Goal: Task Accomplishment & Management: Manage account settings

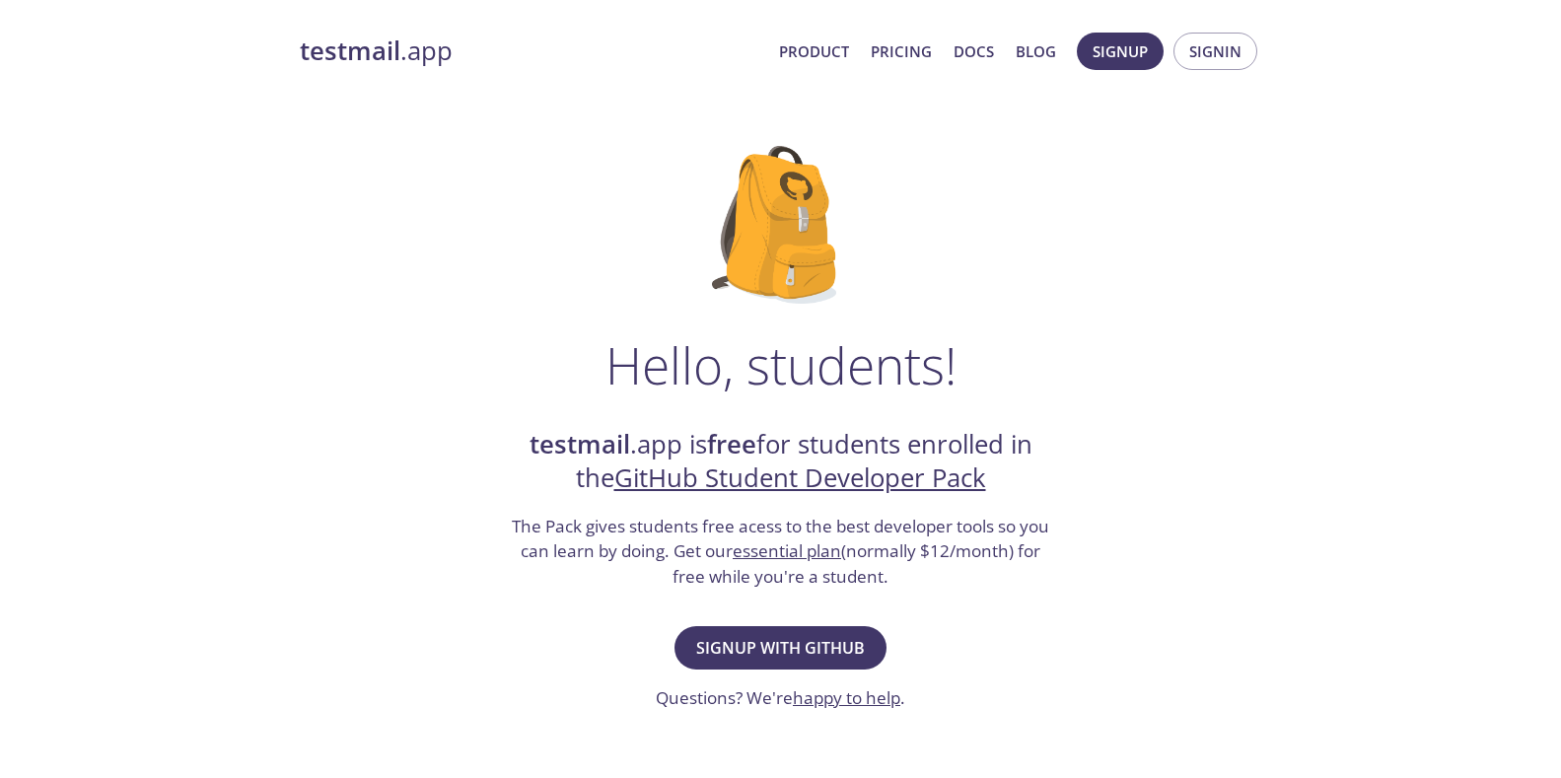
click at [892, 538] on h3 "The Pack gives students free acess to the best developer tools so you can learn…" at bounding box center [781, 552] width 542 height 76
drag, startPoint x: 926, startPoint y: 620, endPoint x: 1022, endPoint y: 663, distance: 104.6
click at [989, 640] on div "Hello, students! testmail .app is free for students enrolled in the GitHub Stud…" at bounding box center [781, 716] width 962 height 1204
click at [1022, 663] on div "Hello, students! testmail .app is free for students enrolled in the GitHub Stud…" at bounding box center [781, 716] width 962 height 1204
click at [1010, 674] on div "Hello, students! testmail .app is free for students enrolled in the GitHub Stud…" at bounding box center [781, 716] width 962 height 1204
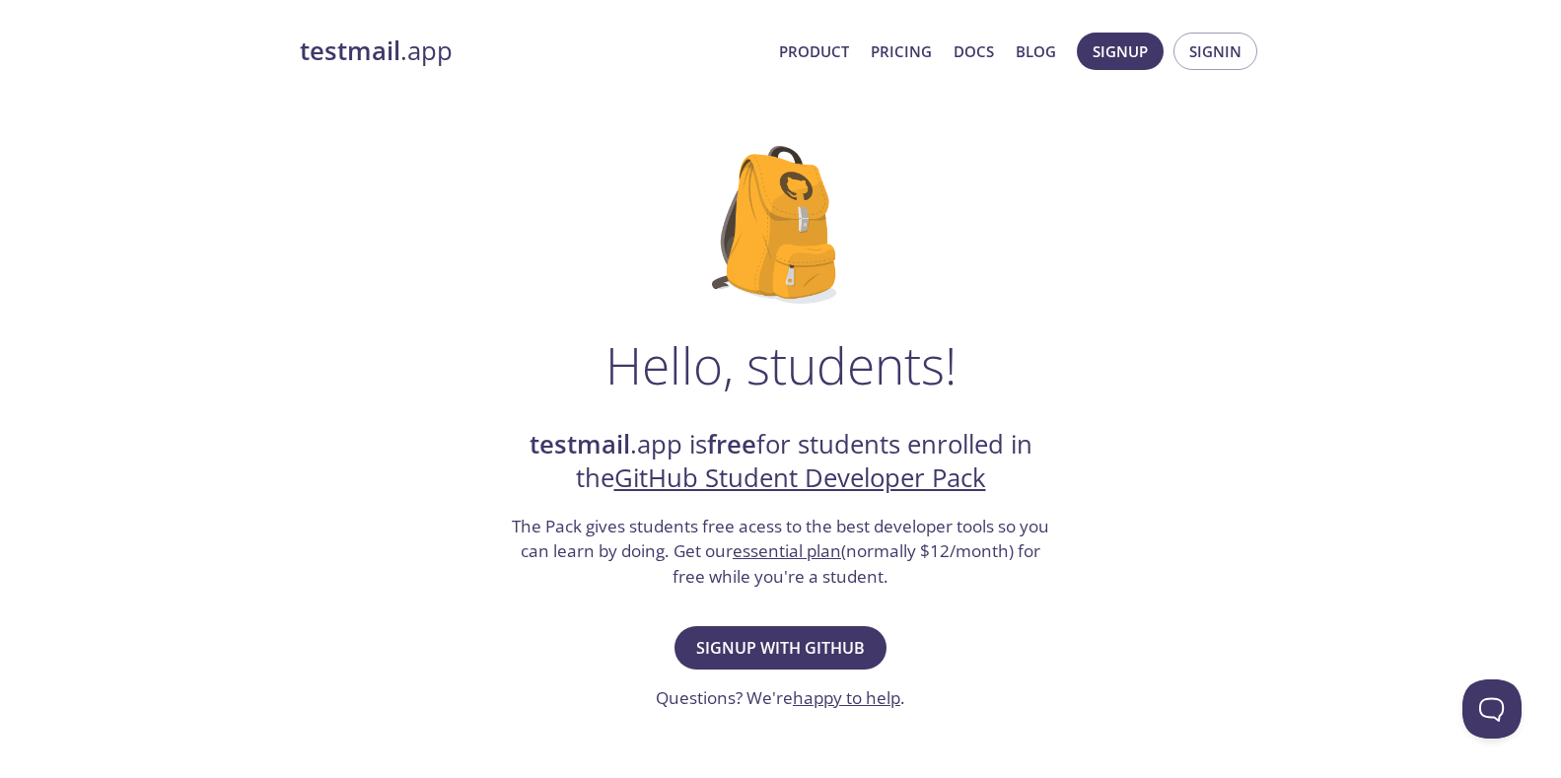
click at [934, 612] on div "Hello, students! testmail .app is free for students enrolled in the GitHub Stud…" at bounding box center [781, 716] width 962 height 1204
click at [1101, 595] on div "Hello, students! testmail .app is free for students enrolled in the GitHub Stud…" at bounding box center [781, 716] width 962 height 1204
click at [1220, 56] on span "Signin" at bounding box center [1215, 51] width 52 height 26
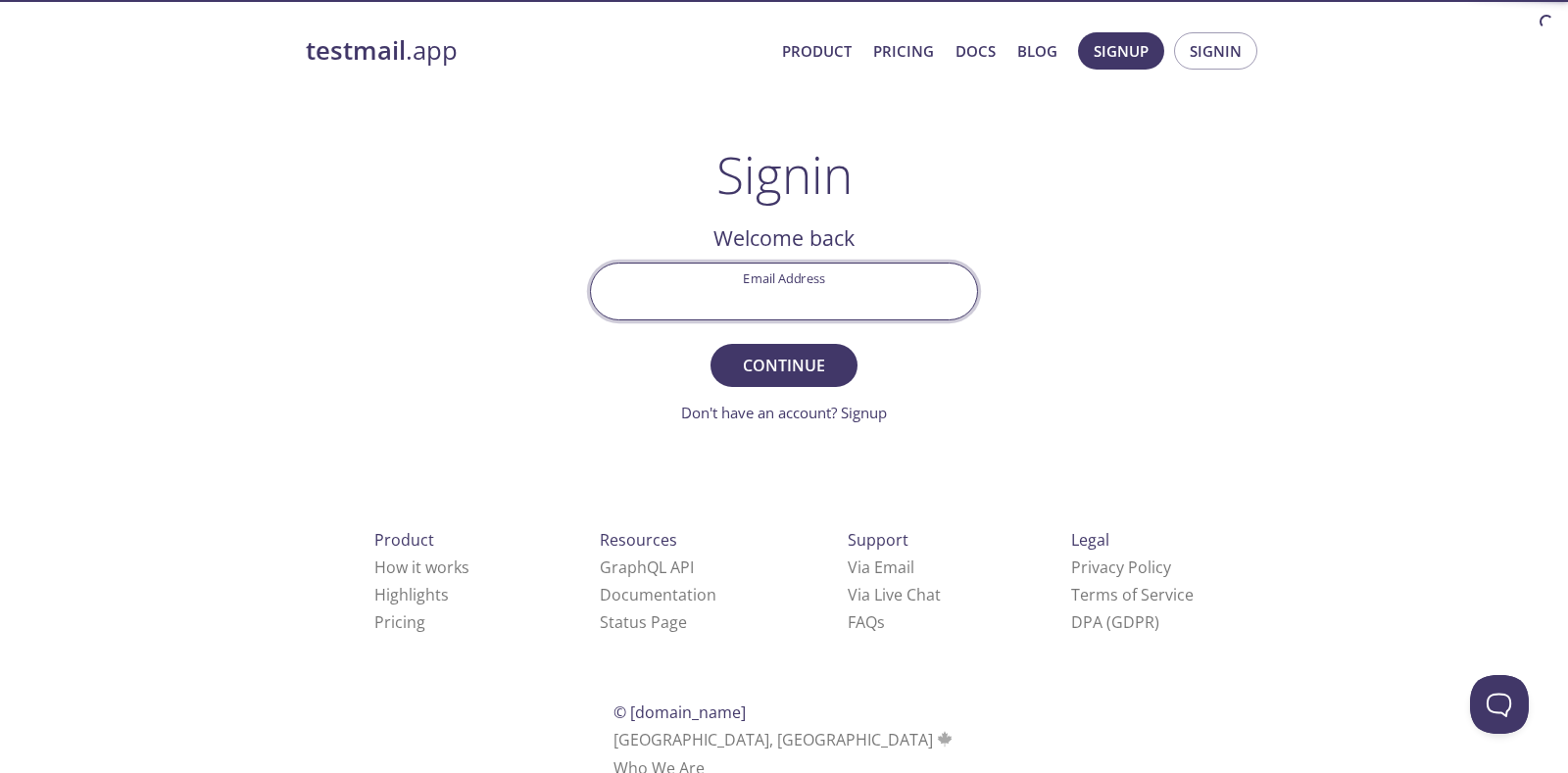
click at [804, 276] on input "Email Address" at bounding box center [784, 291] width 387 height 56
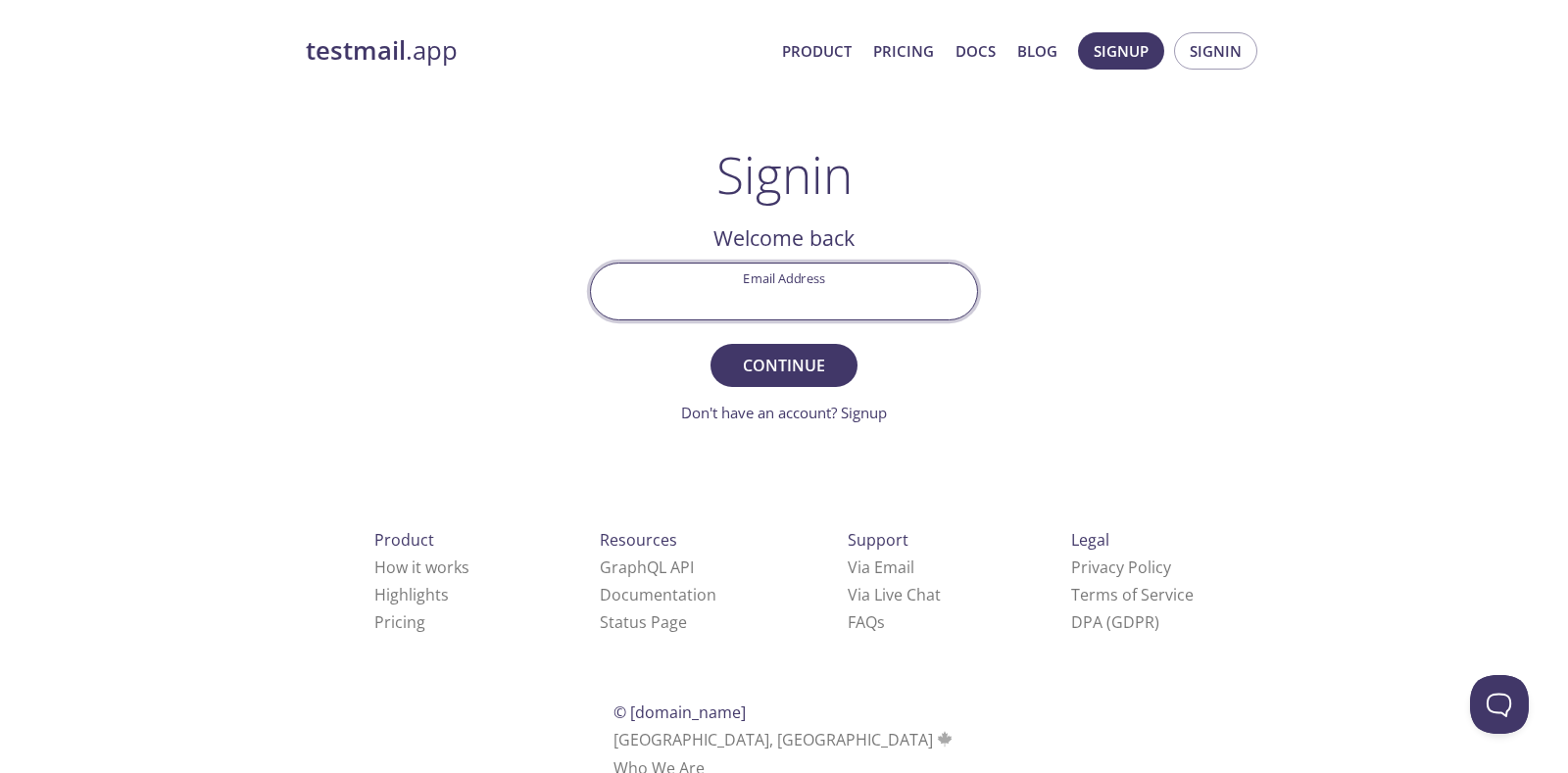
click at [803, 275] on input "Email Address" at bounding box center [784, 291] width 387 height 56
click at [802, 276] on input "Email Address" at bounding box center [784, 291] width 387 height 56
type input "[EMAIL_ADDRESS][DOMAIN_NAME]"
click at [710, 344] on button "Continue" at bounding box center [784, 365] width 147 height 43
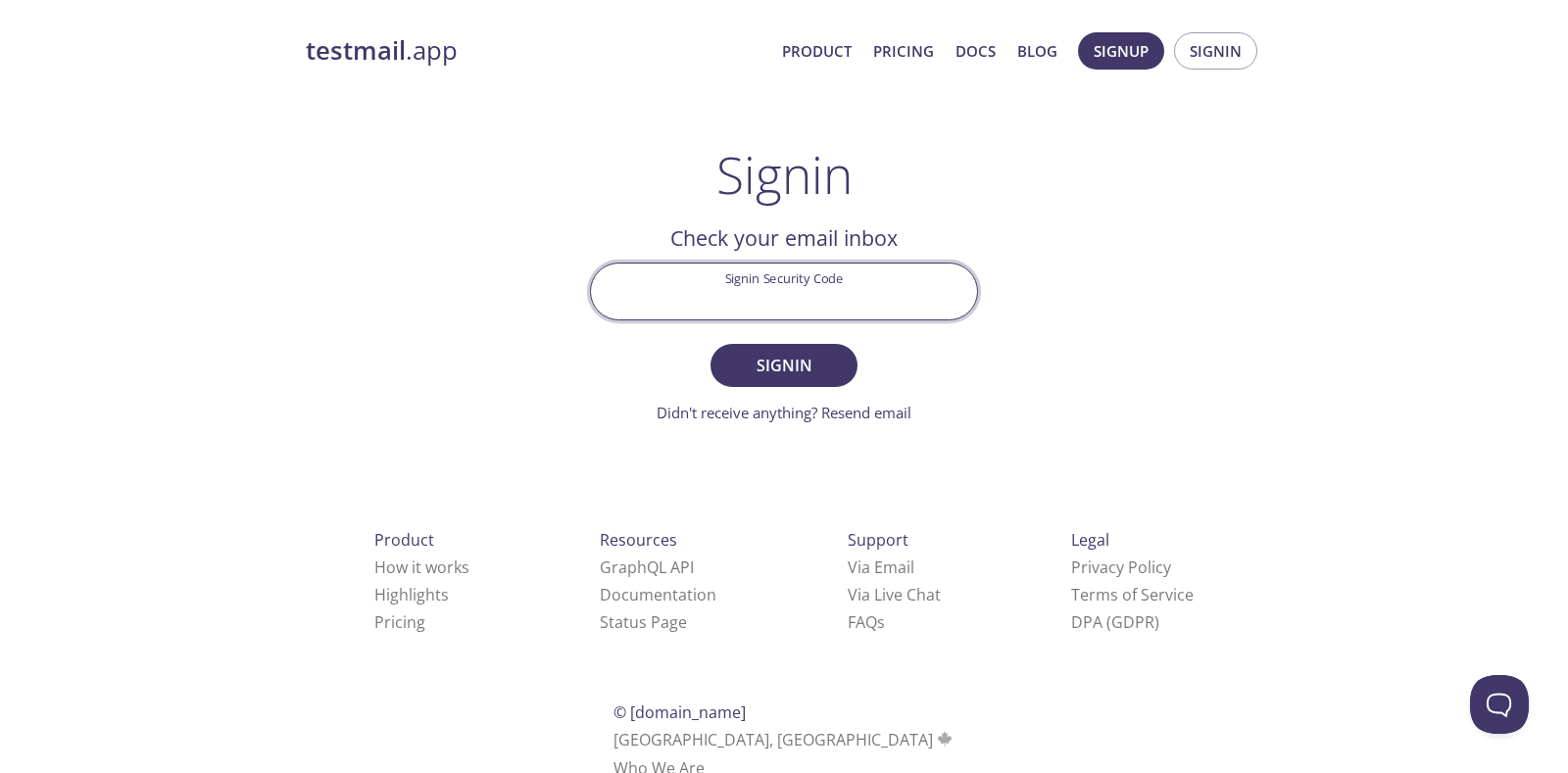
drag, startPoint x: 758, startPoint y: 299, endPoint x: 751, endPoint y: 310, distance: 13.0
click at [758, 300] on input "Signin Security Code" at bounding box center [784, 291] width 387 height 56
click at [759, 290] on input "Signin Security Code" at bounding box center [784, 291] width 387 height 56
click at [760, 291] on input "Signin Security Code" at bounding box center [784, 291] width 387 height 56
click at [763, 293] on input "Signin Security Code" at bounding box center [784, 291] width 387 height 56
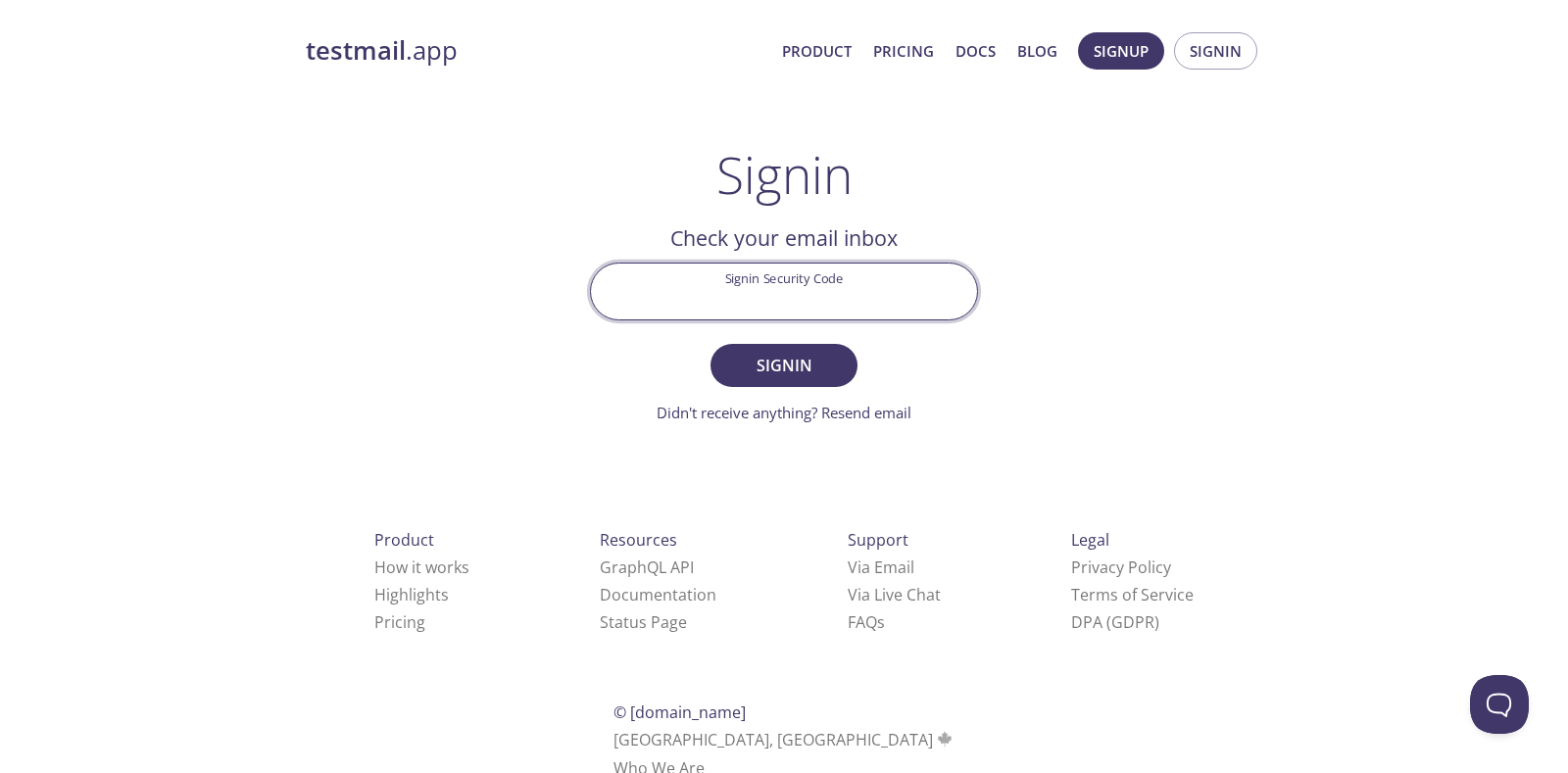
click at [856, 294] on input "Signin Security Code" at bounding box center [784, 291] width 387 height 56
type input "O"
click at [710, 344] on button "Signin" at bounding box center [784, 365] width 147 height 43
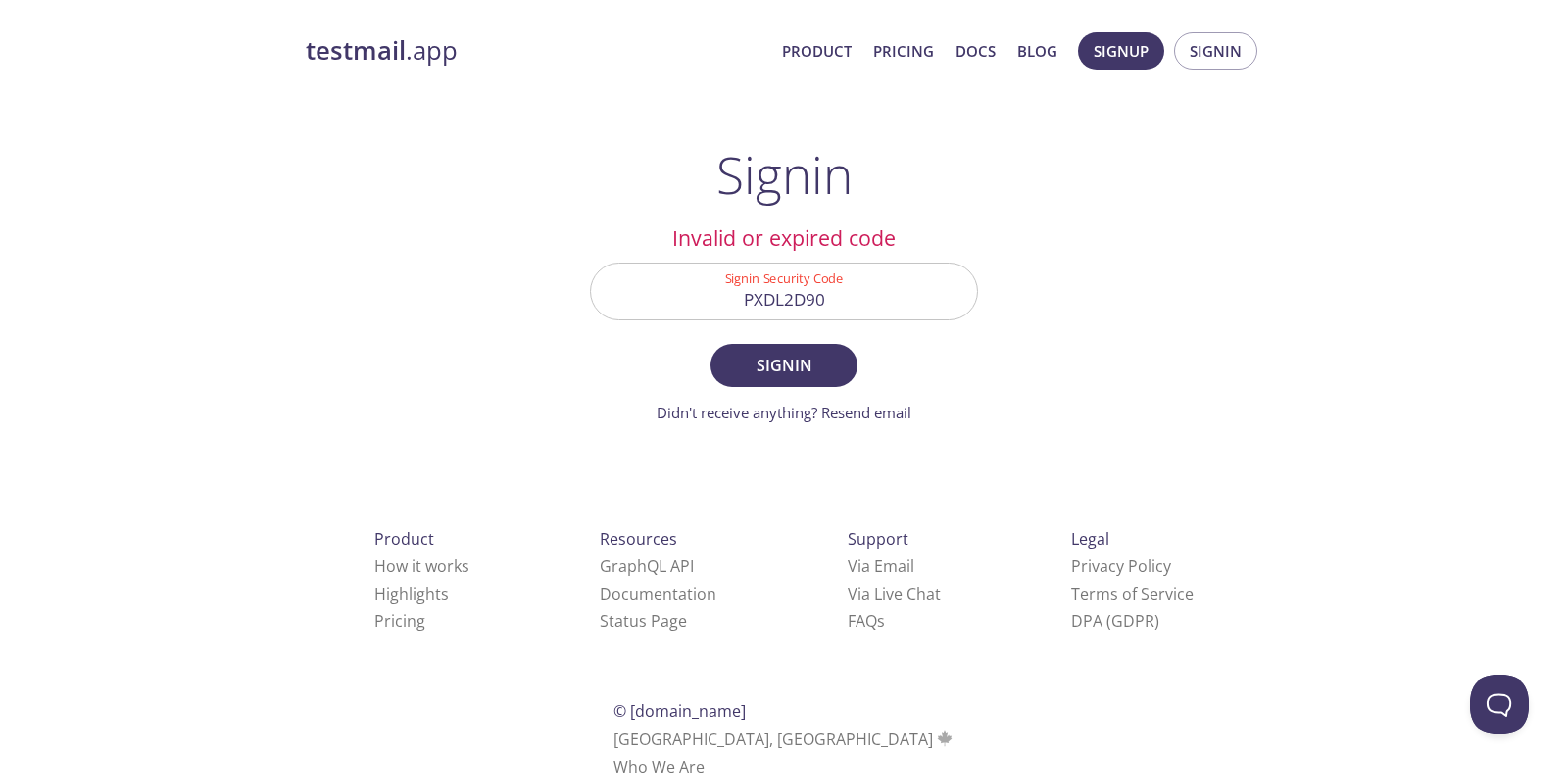
click at [851, 297] on input "PXDL2D90" at bounding box center [784, 291] width 387 height 56
type input "PXDL2D9"
click at [710, 344] on button "Signin" at bounding box center [784, 365] width 147 height 43
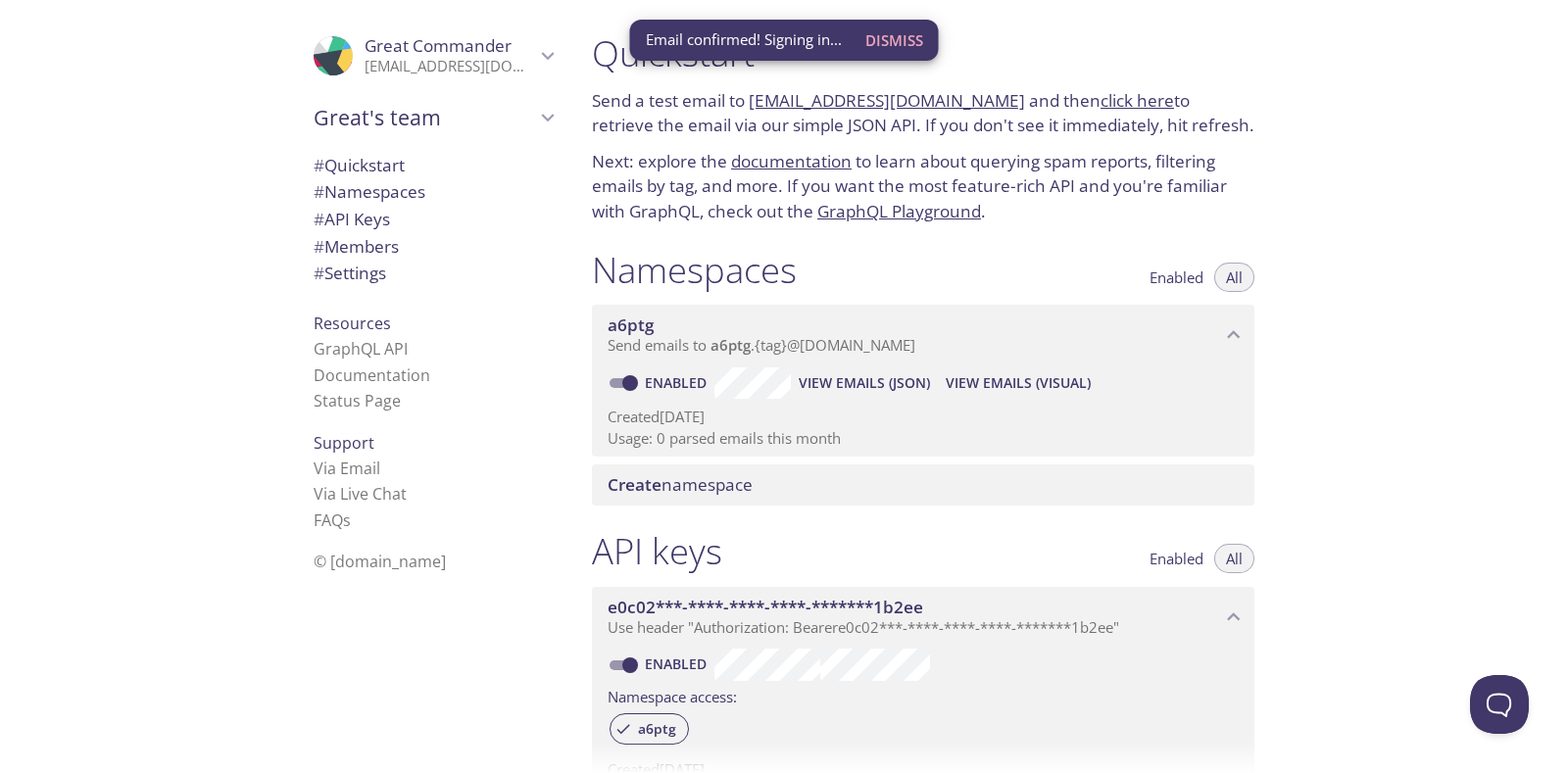
scroll to position [196, 0]
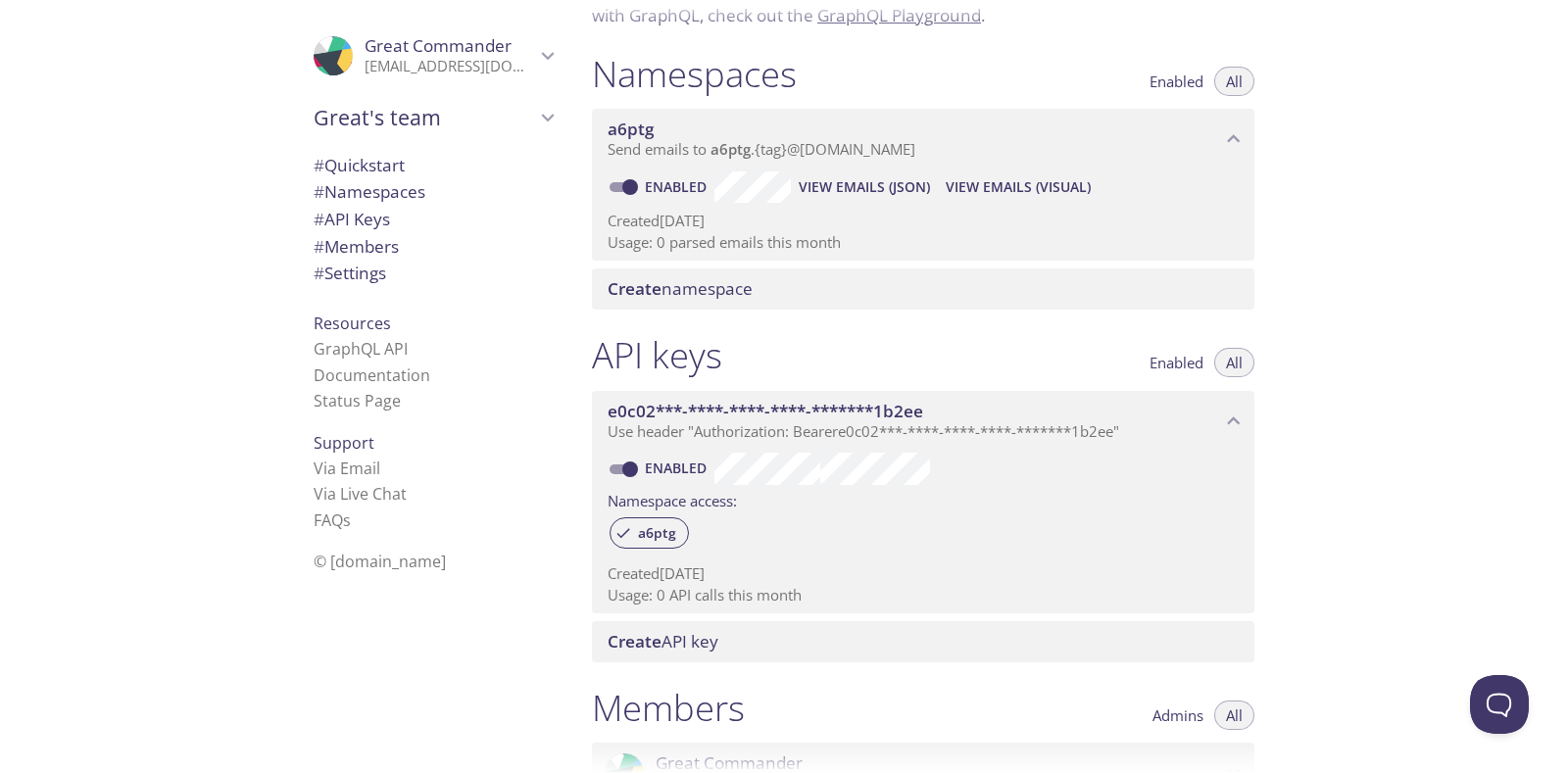
click at [707, 278] on span "Create namespace" at bounding box center [680, 288] width 145 height 23
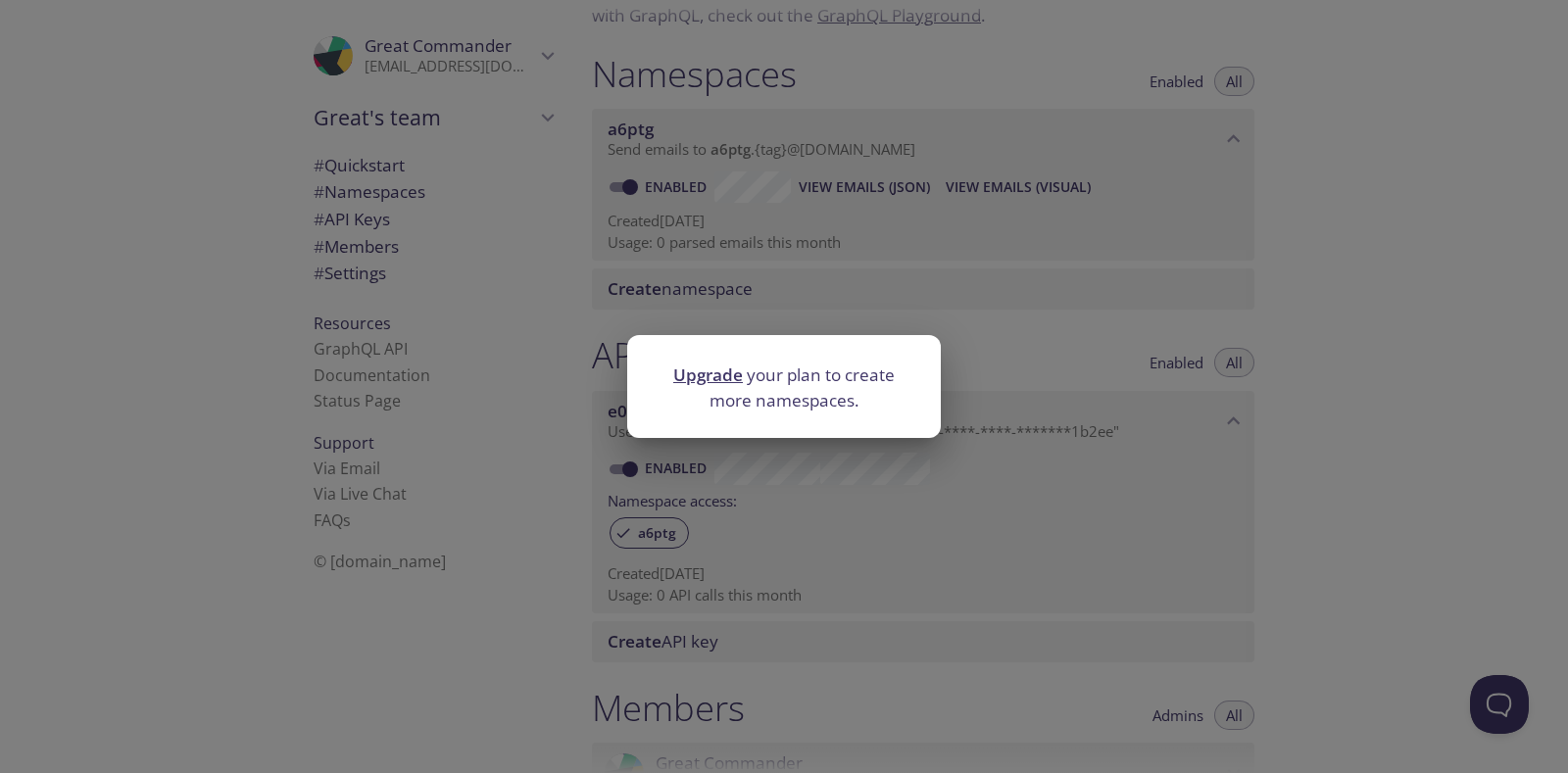
click at [1165, 292] on div "Upgrade your plan to create more namespaces." at bounding box center [784, 386] width 1568 height 773
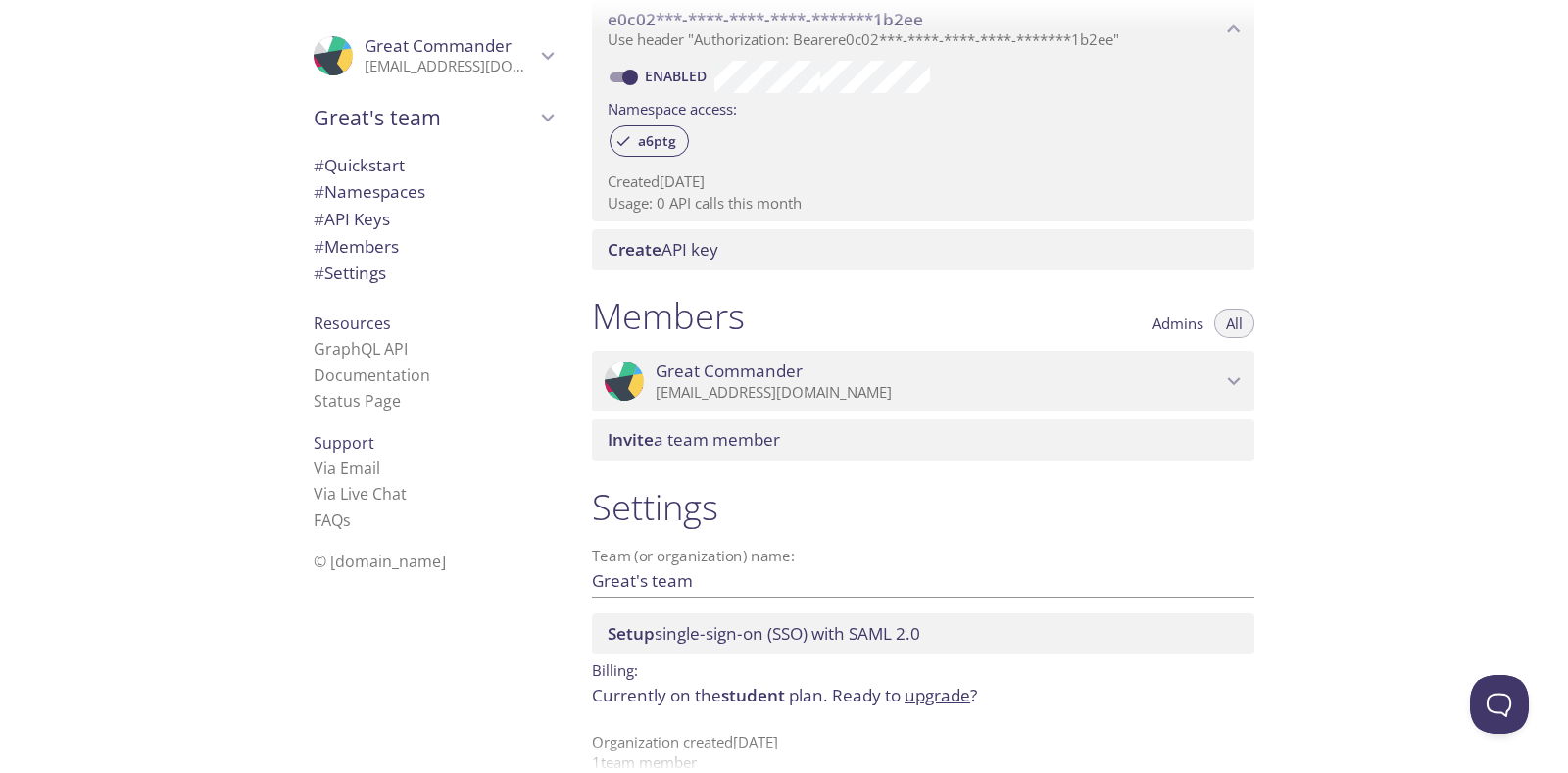
scroll to position [98, 0]
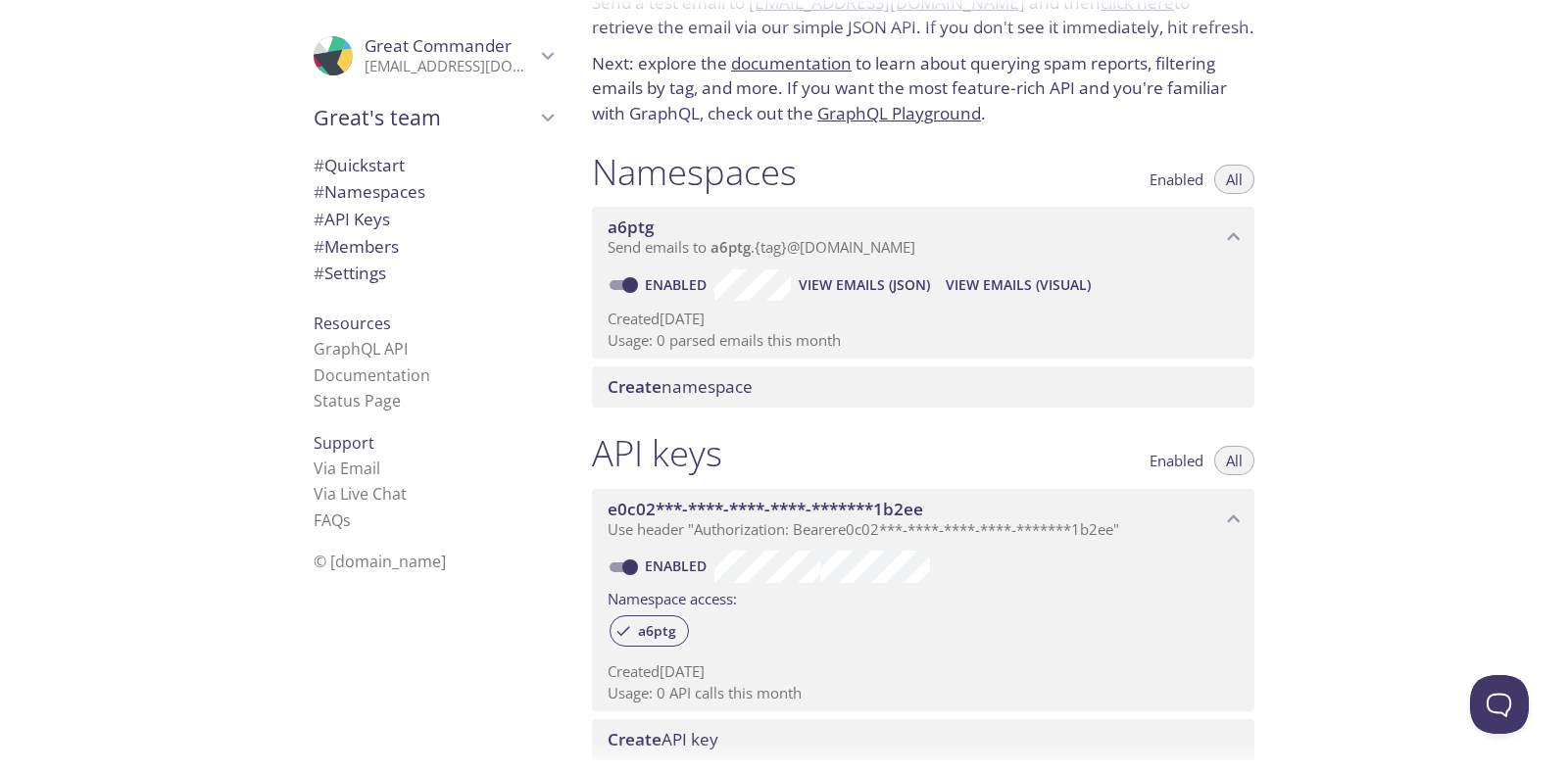
click at [335, 282] on span "# Settings" at bounding box center [350, 272] width 73 height 23
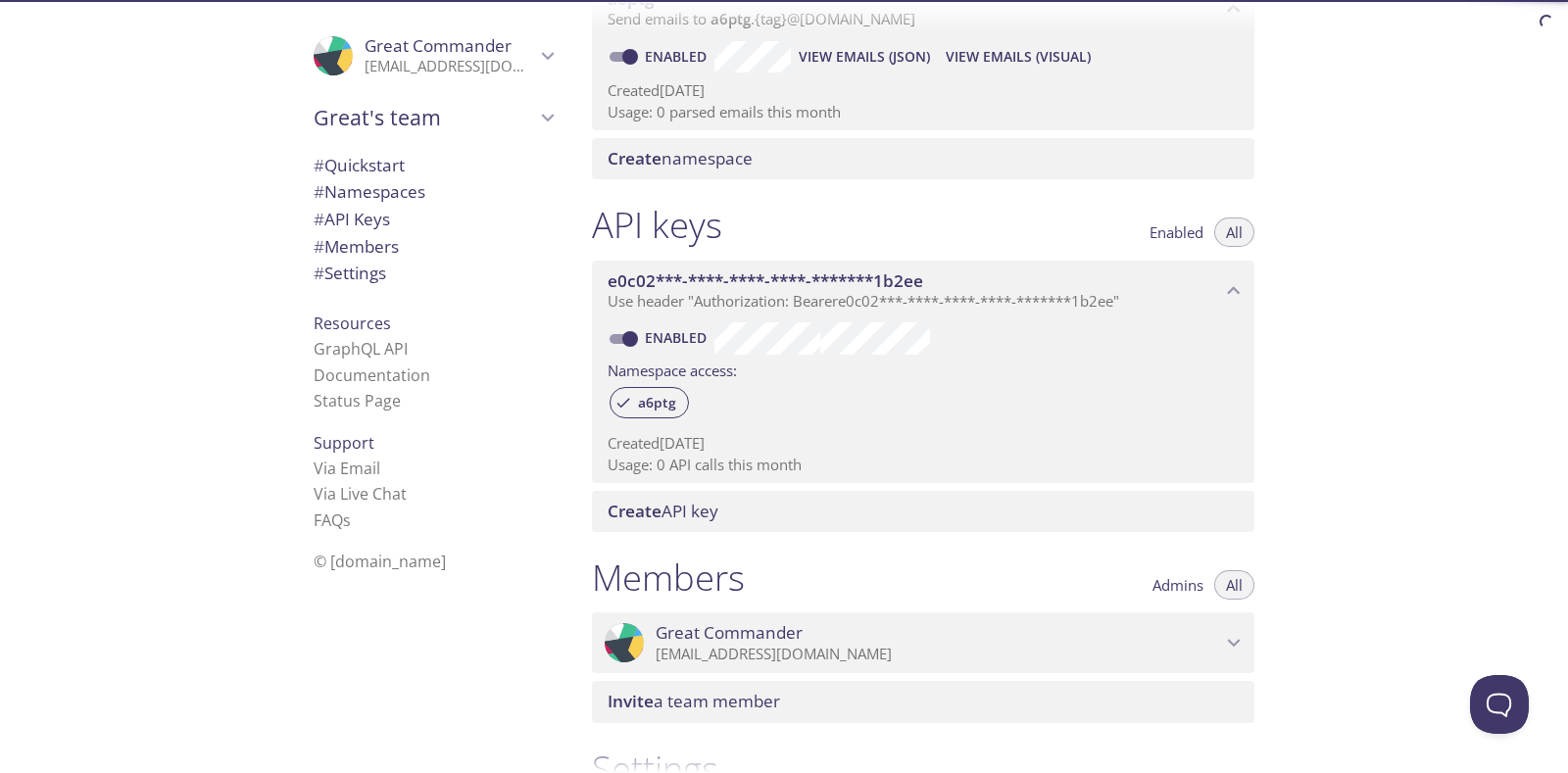
scroll to position [620, 0]
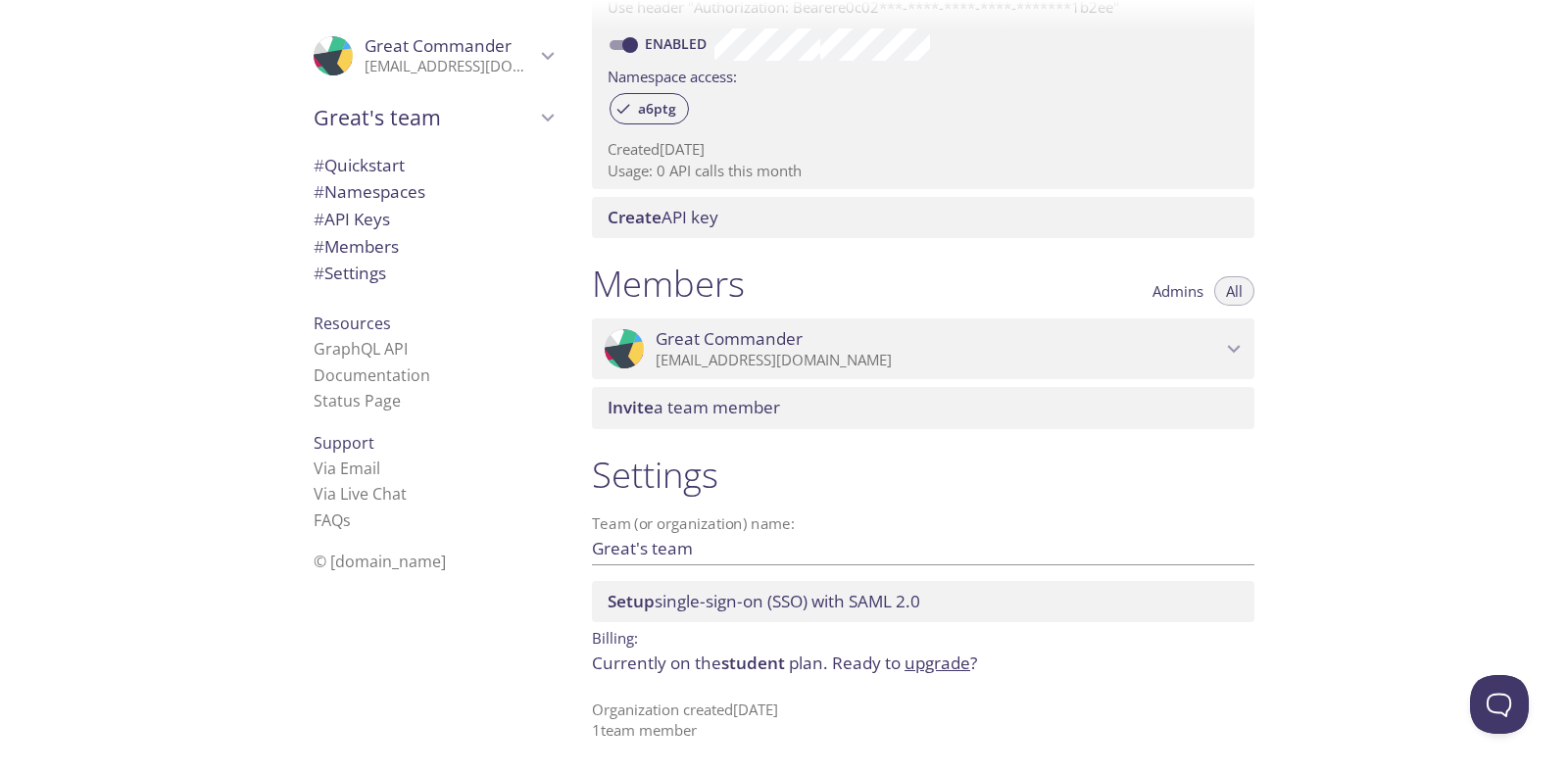
click at [1209, 358] on p "[EMAIL_ADDRESS][DOMAIN_NAME]" at bounding box center [938, 361] width 565 height 20
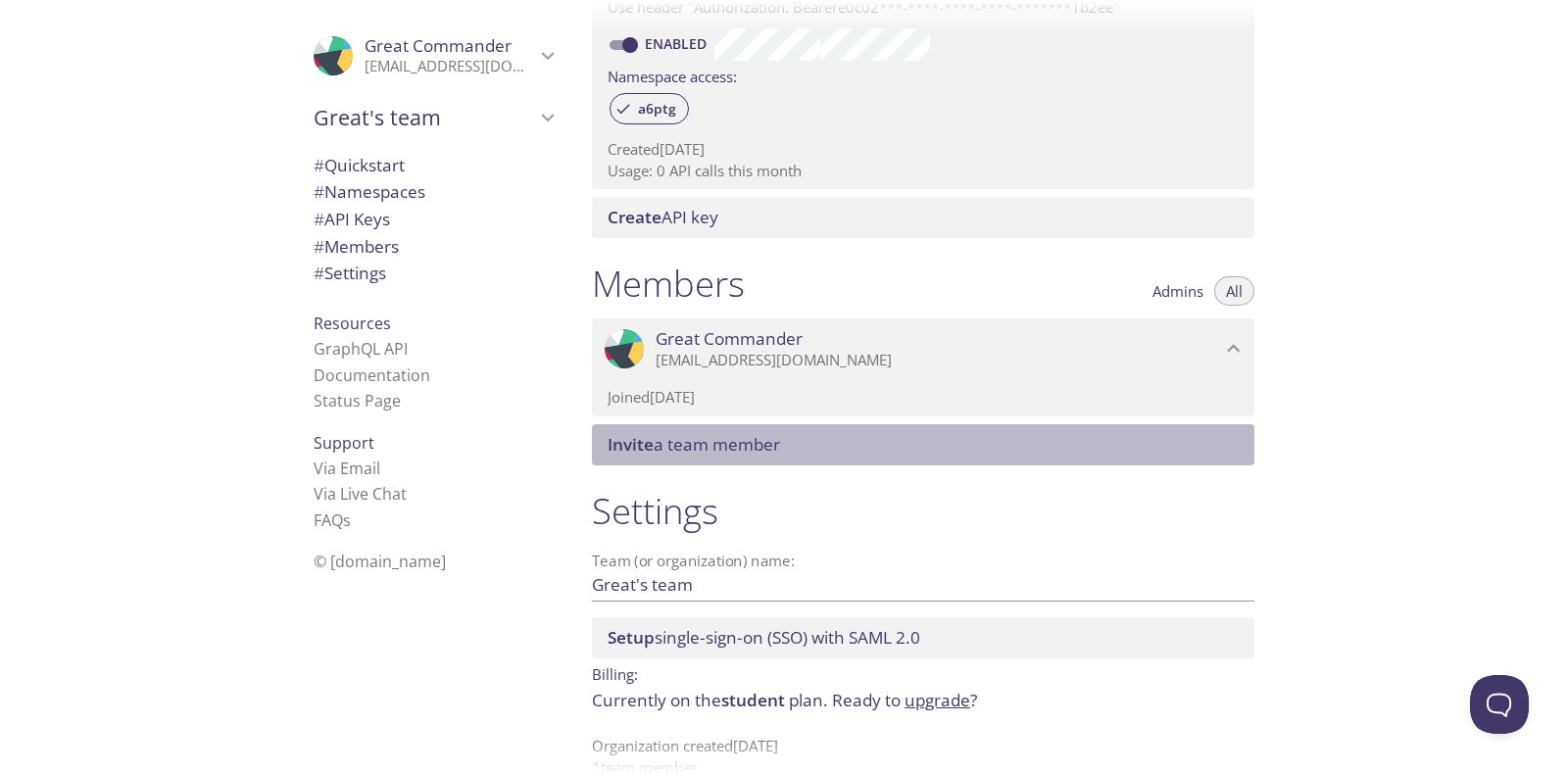
click at [1188, 459] on div "Invite a team member" at bounding box center [923, 444] width 663 height 41
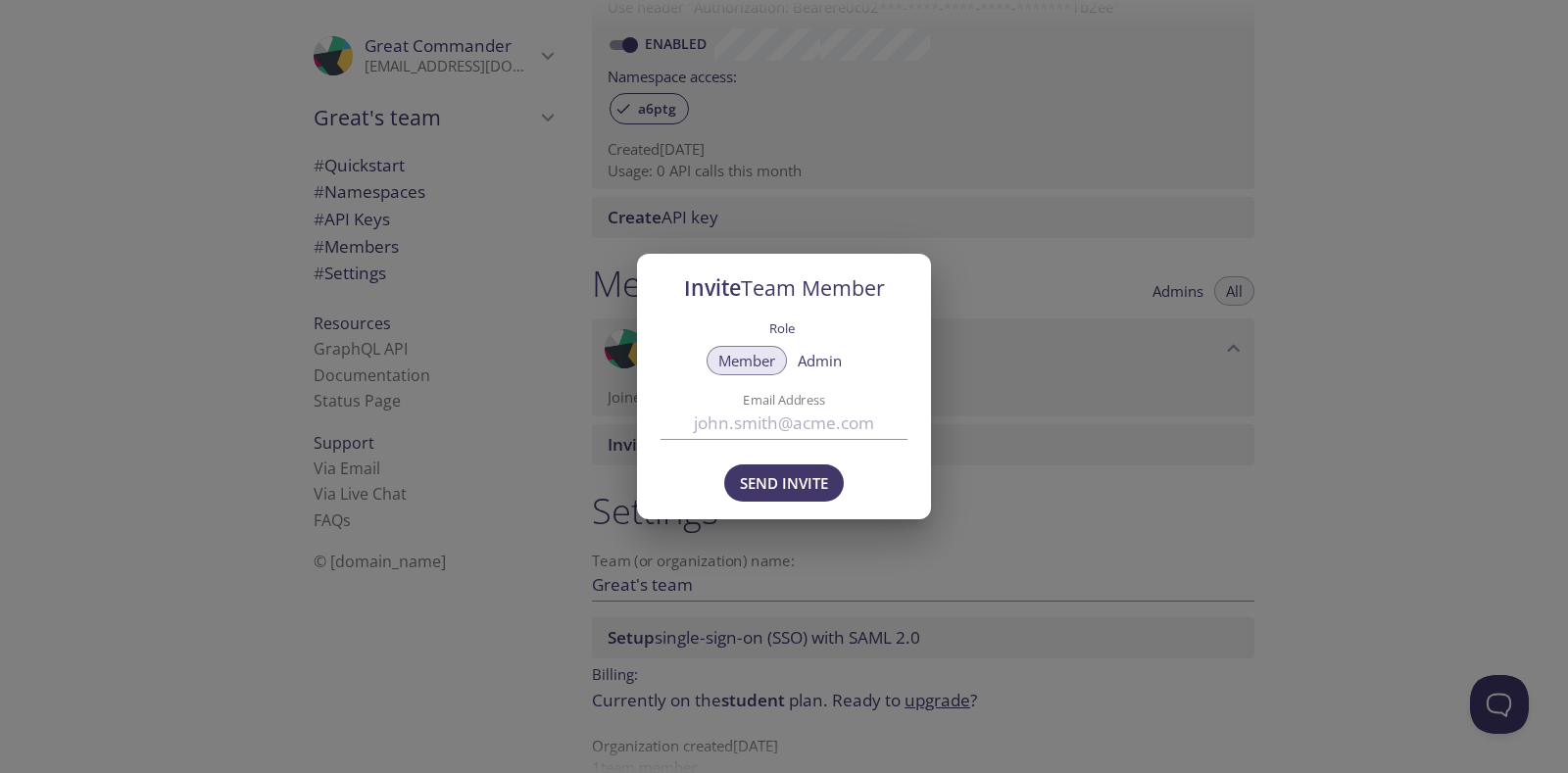
click at [1182, 460] on div "Invite Team Member Role Member Admin Email Address Send Invite" at bounding box center [784, 386] width 1568 height 773
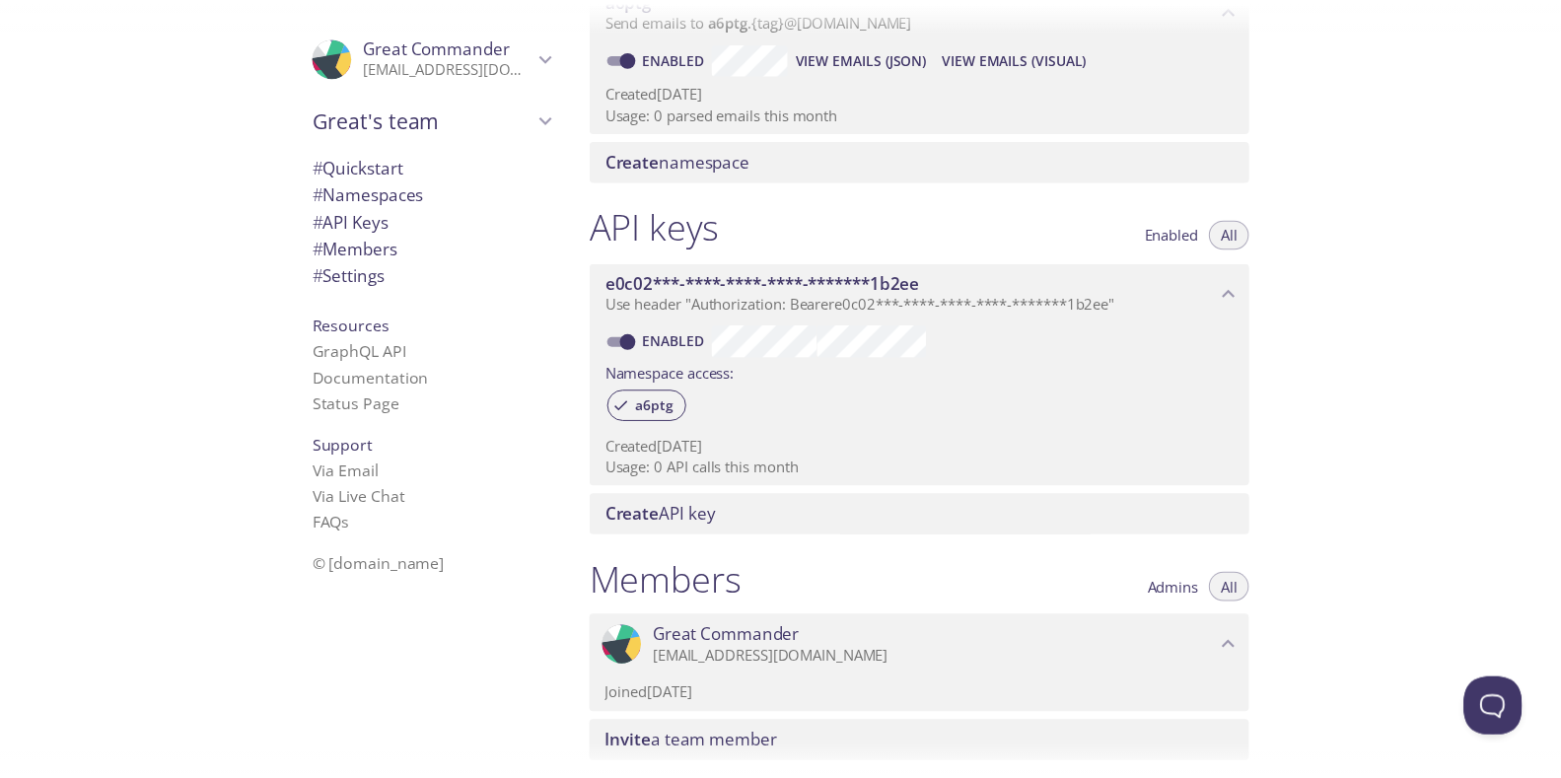
scroll to position [661, 0]
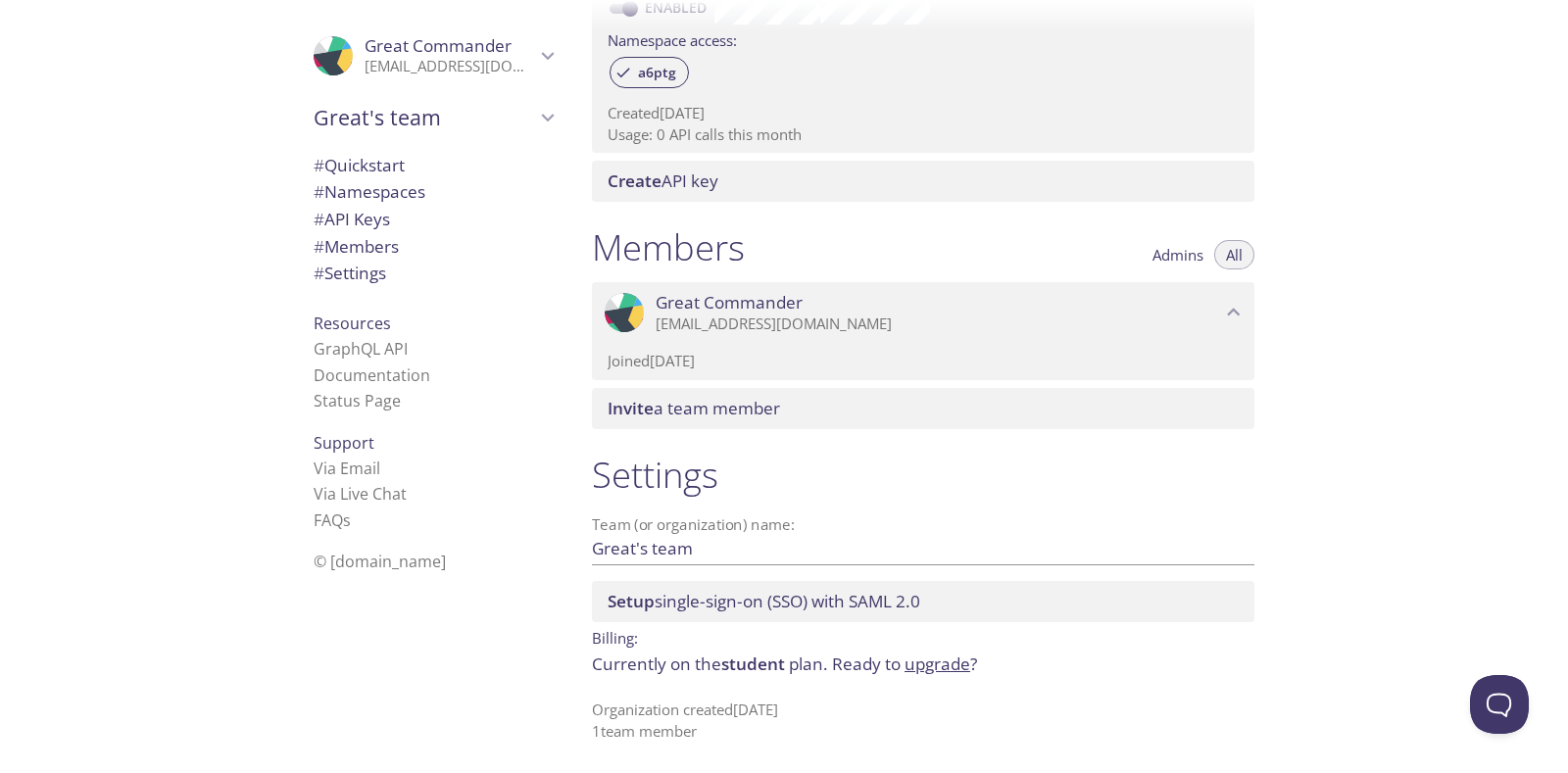
drag, startPoint x: 717, startPoint y: 670, endPoint x: 757, endPoint y: 670, distance: 40.0
click at [728, 670] on p "Currently on the student plan. Ready to upgrade ?" at bounding box center [923, 665] width 663 height 26
click at [942, 666] on link "upgrade" at bounding box center [937, 664] width 66 height 23
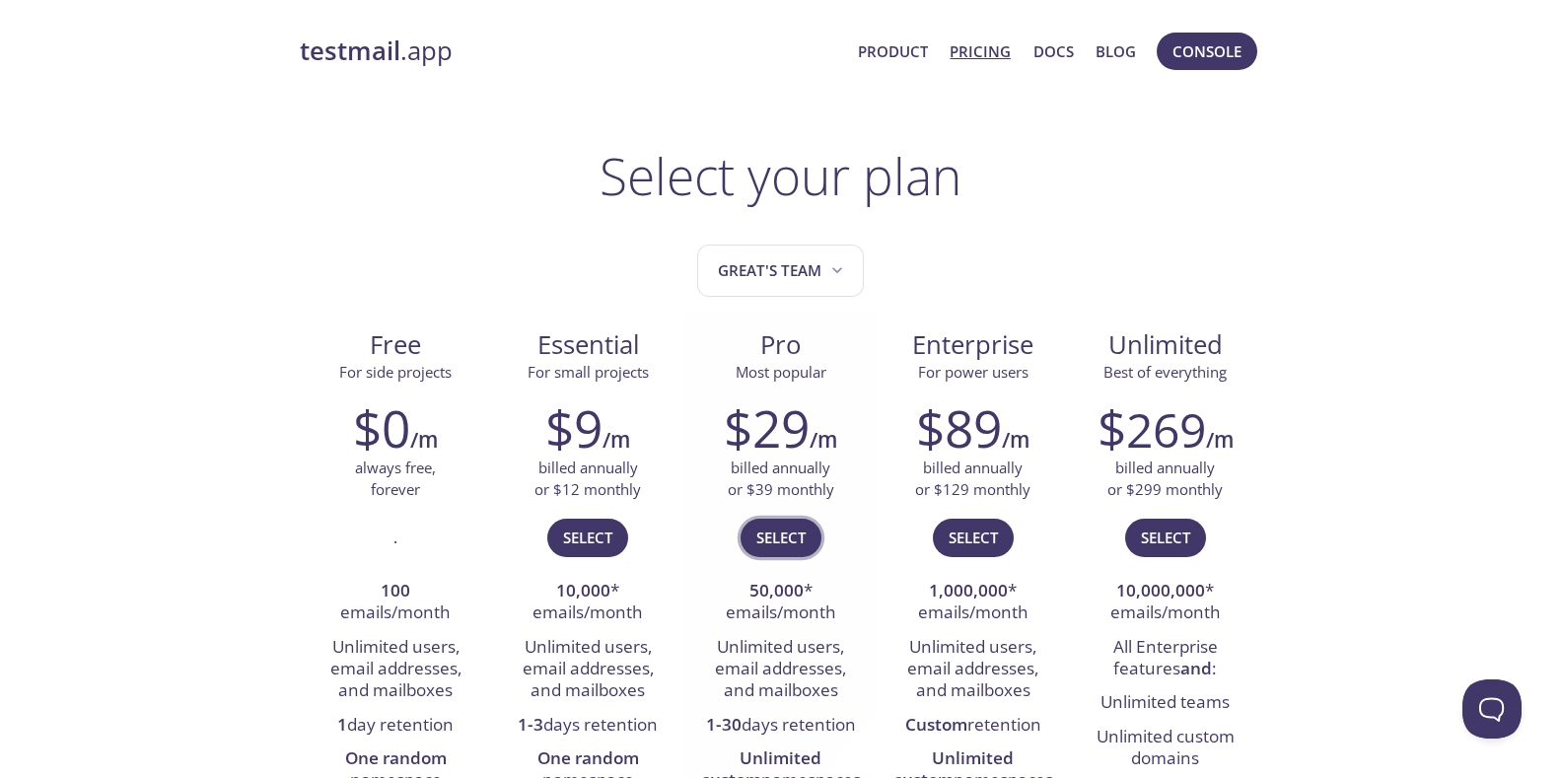
scroll to position [197, 0]
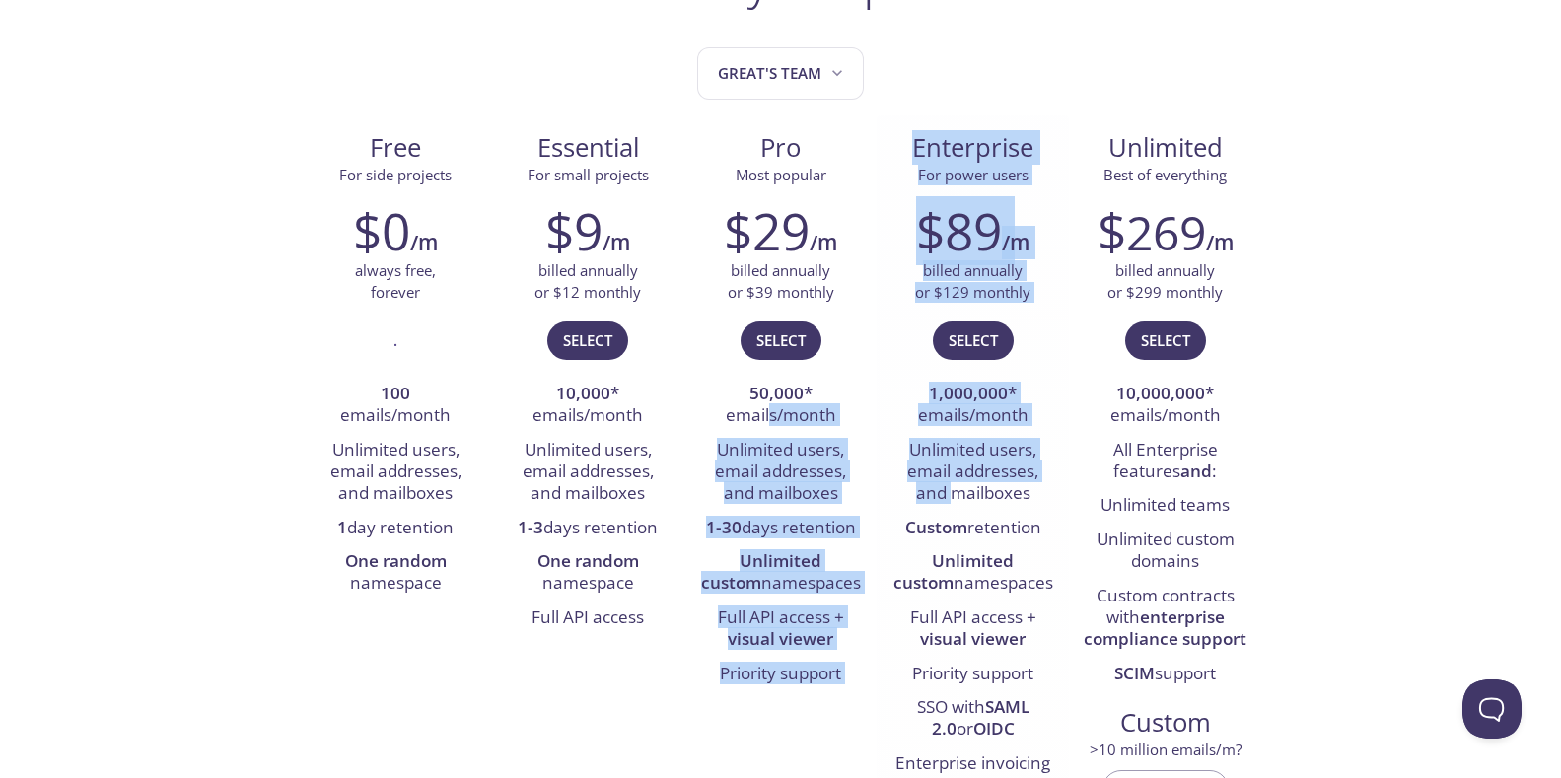
drag, startPoint x: 831, startPoint y: 458, endPoint x: 959, endPoint y: 508, distance: 137.7
click at [950, 496] on div "Free For side projects $0 /m always free, forever . 100 emails/month Unlimited …" at bounding box center [781, 487] width 962 height 745
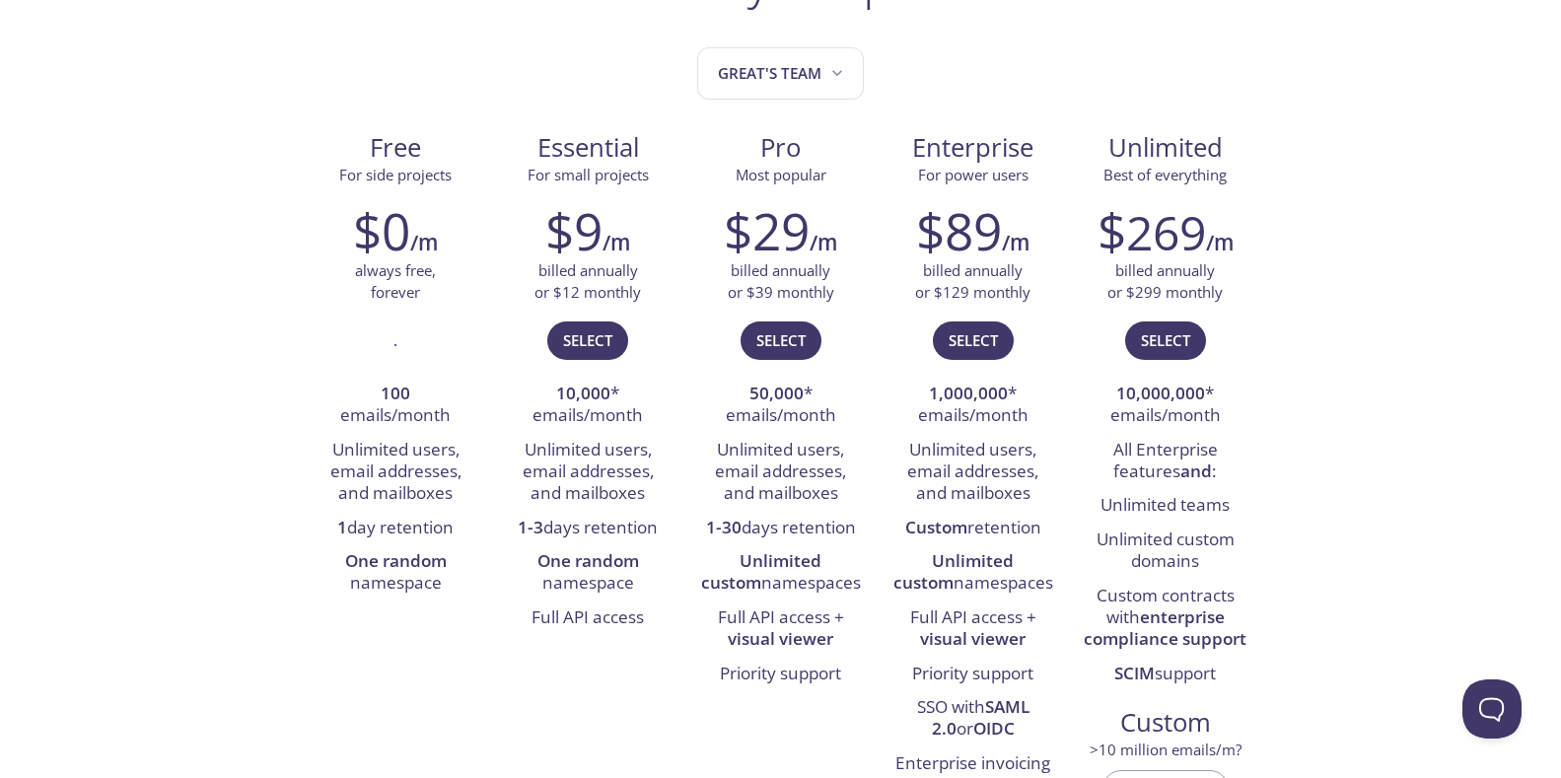
drag, startPoint x: 962, startPoint y: 509, endPoint x: 995, endPoint y: 530, distance: 38.6
click at [969, 516] on ul "1,000,000 * emails/month Unlimited users, email addresses, and mailboxes Custom…" at bounding box center [972, 613] width 163 height 471
click at [1011, 534] on li "Custom retention" at bounding box center [972, 529] width 163 height 34
click at [668, 484] on li "Unlimited users, email addresses, and mailboxes" at bounding box center [588, 473] width 163 height 78
drag, startPoint x: 534, startPoint y: 452, endPoint x: 570, endPoint y: 461, distance: 36.8
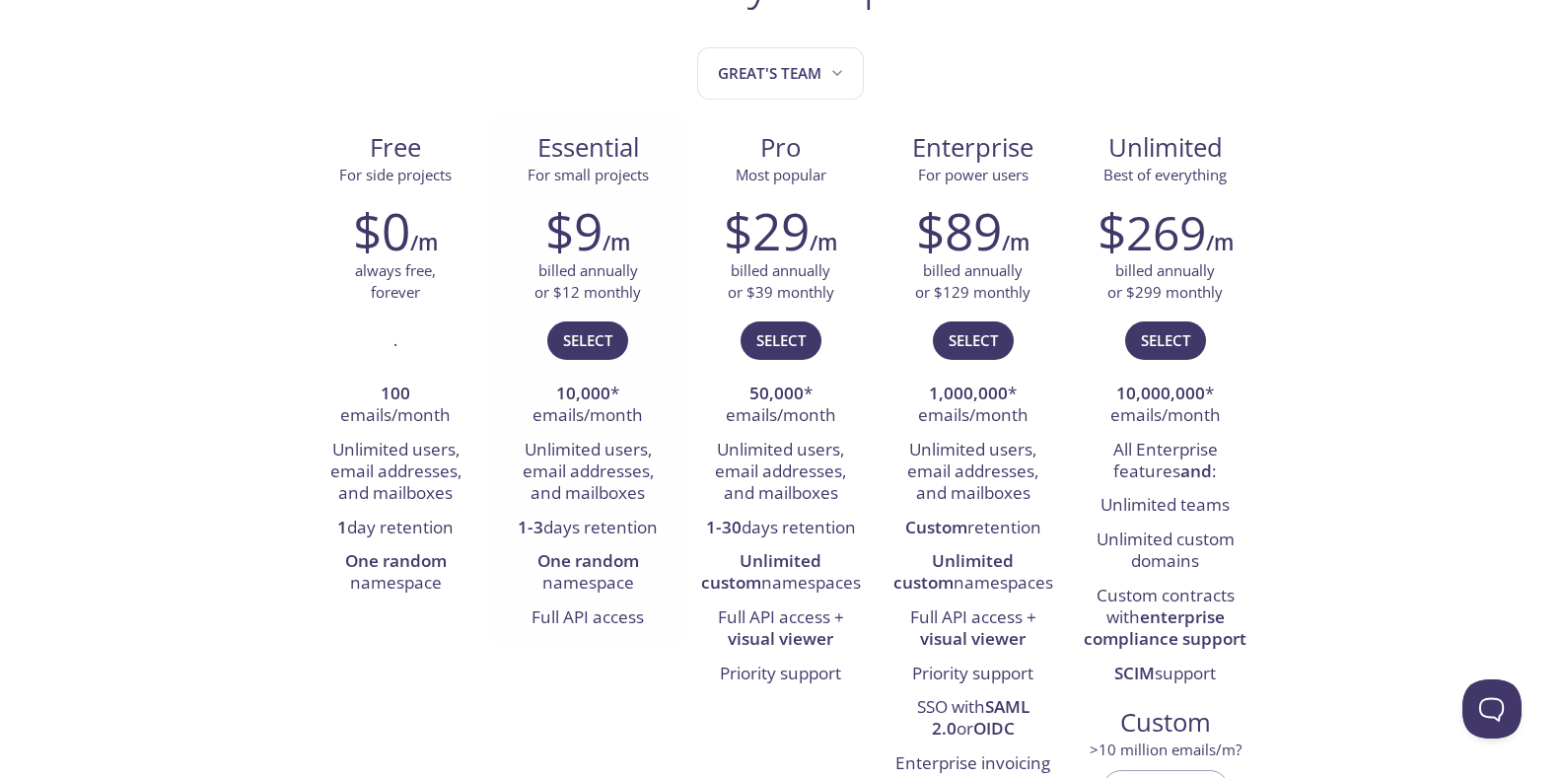
click at [535, 452] on li "Unlimited users, email addresses, and mailboxes" at bounding box center [588, 473] width 163 height 78
drag, startPoint x: 605, startPoint y: 532, endPoint x: 563, endPoint y: 527, distance: 42.8
click at [606, 535] on li "1-3 days retention" at bounding box center [588, 529] width 163 height 34
click at [614, 507] on li "Unlimited users, email addresses, and mailboxes" at bounding box center [588, 473] width 163 height 78
drag, startPoint x: 630, startPoint y: 531, endPoint x: 636, endPoint y: 540, distance: 11.5
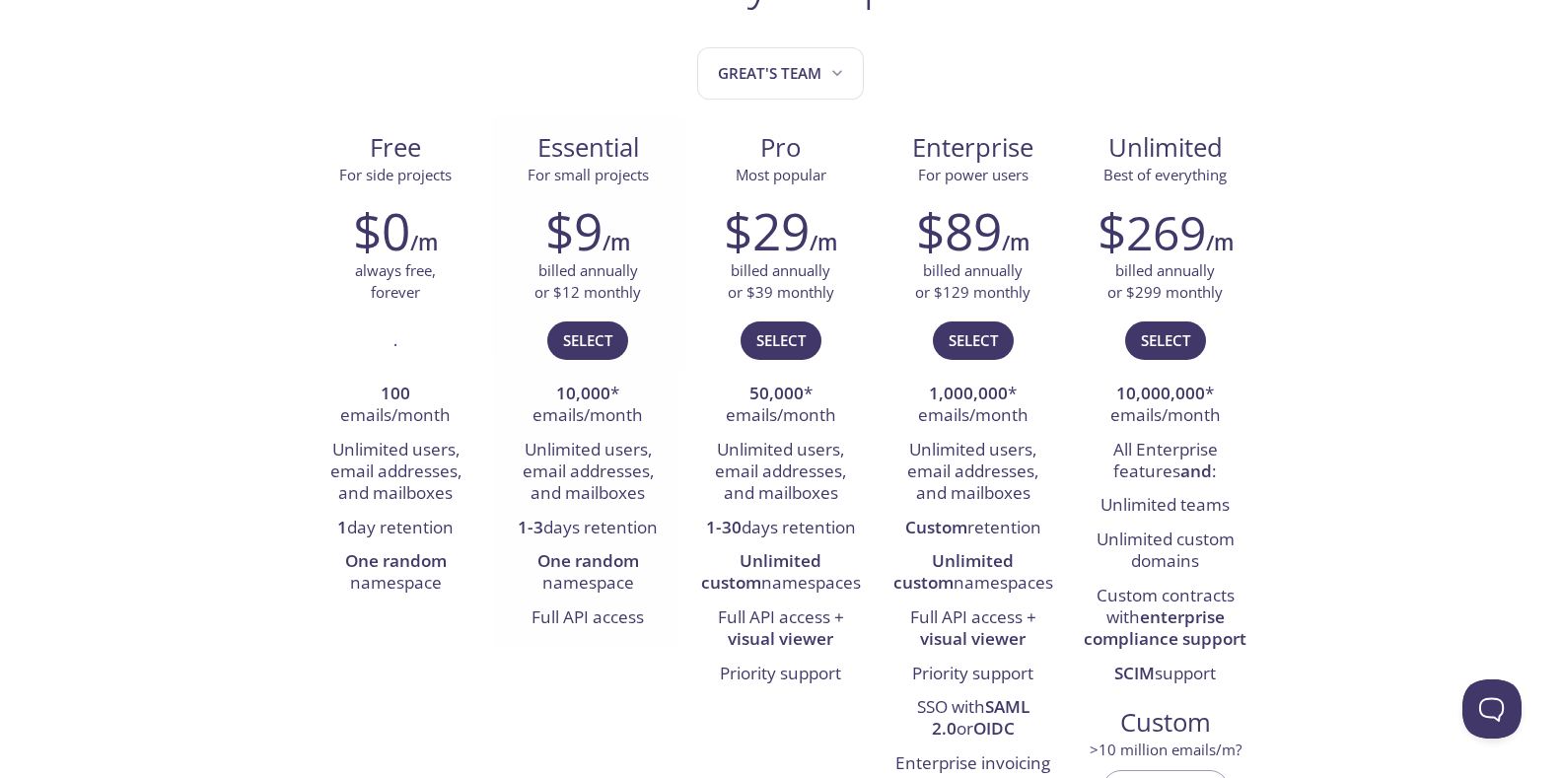
click at [633, 537] on li "1-3 days retention" at bounding box center [588, 529] width 163 height 34
click at [642, 548] on li "One random namespace" at bounding box center [588, 573] width 163 height 56
drag, startPoint x: 614, startPoint y: 533, endPoint x: 583, endPoint y: 516, distance: 36.2
click at [590, 522] on li "1-3 days retention" at bounding box center [588, 529] width 163 height 34
click at [579, 514] on li "1-3 days retention" at bounding box center [588, 529] width 163 height 34
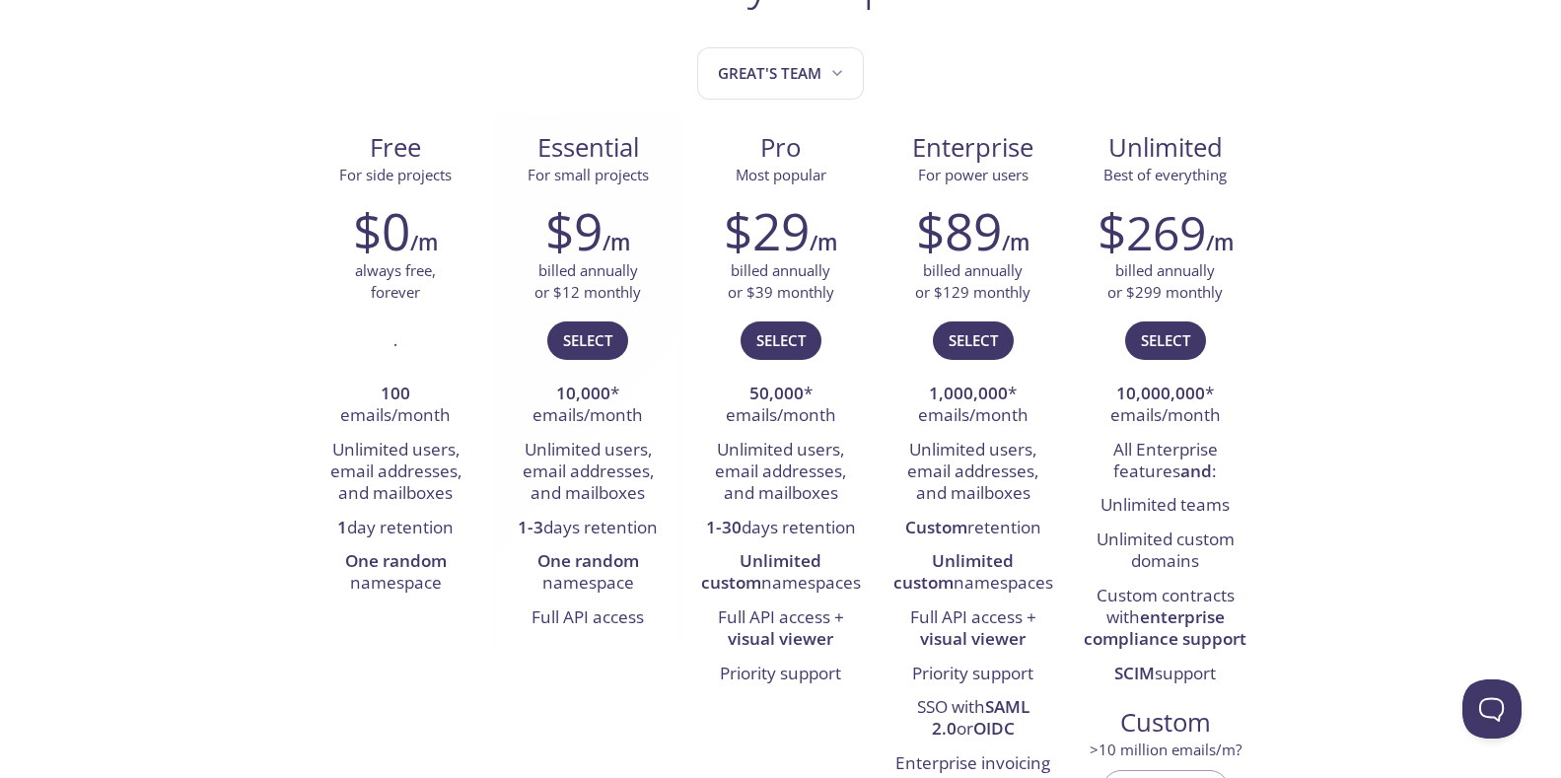
drag, startPoint x: 540, startPoint y: 488, endPoint x: 626, endPoint y: 502, distance: 86.9
click at [570, 493] on li "Unlimited users, email addresses, and mailboxes" at bounding box center [588, 473] width 163 height 78
click at [661, 518] on li "1-3 days retention" at bounding box center [588, 529] width 163 height 34
click at [581, 574] on li "One random namespace" at bounding box center [588, 573] width 163 height 56
drag, startPoint x: 538, startPoint y: 560, endPoint x: 629, endPoint y: 582, distance: 93.3
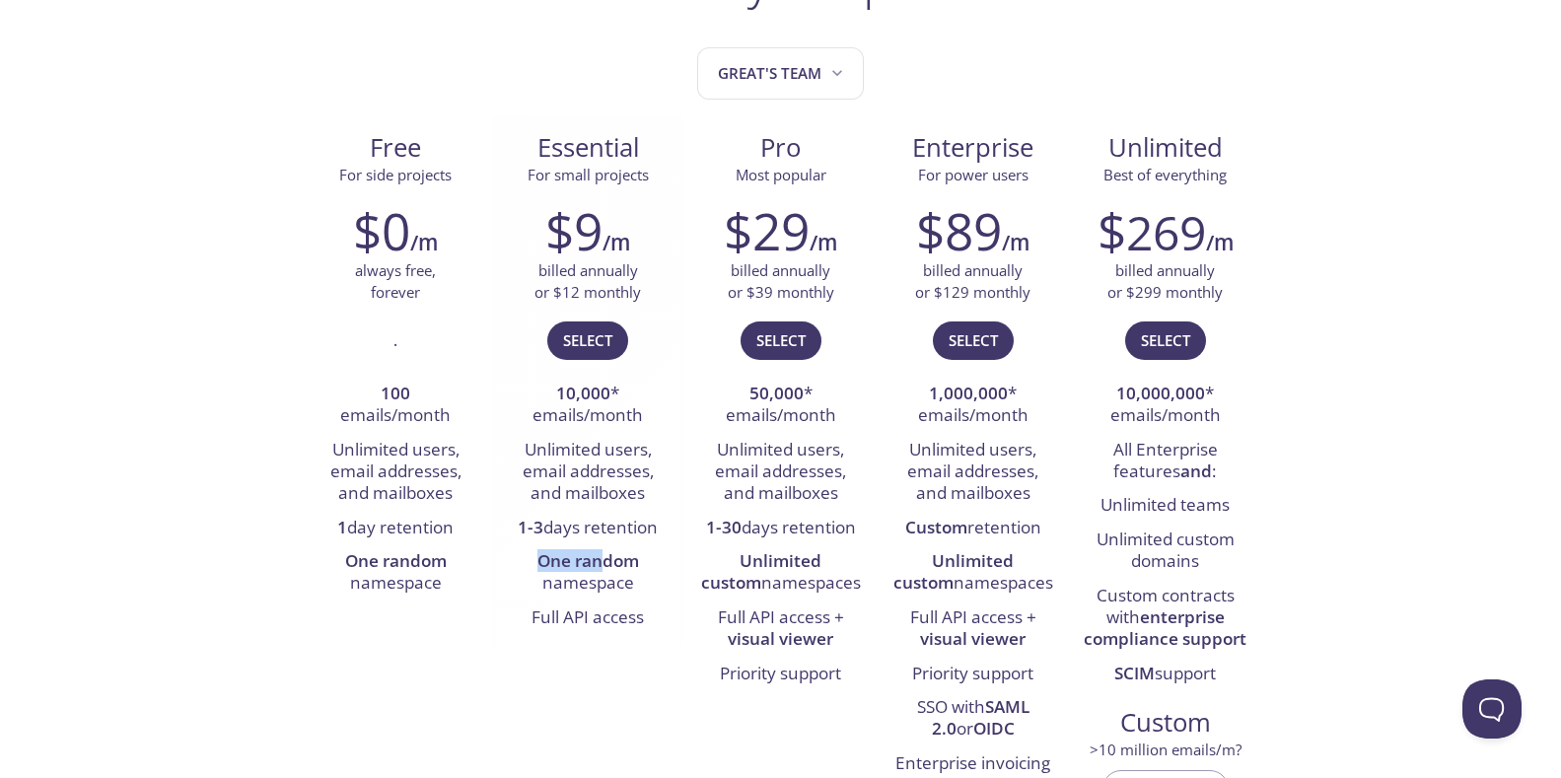
click at [620, 578] on li "One random namespace" at bounding box center [588, 573] width 163 height 56
click at [643, 597] on li "One random namespace" at bounding box center [588, 573] width 163 height 56
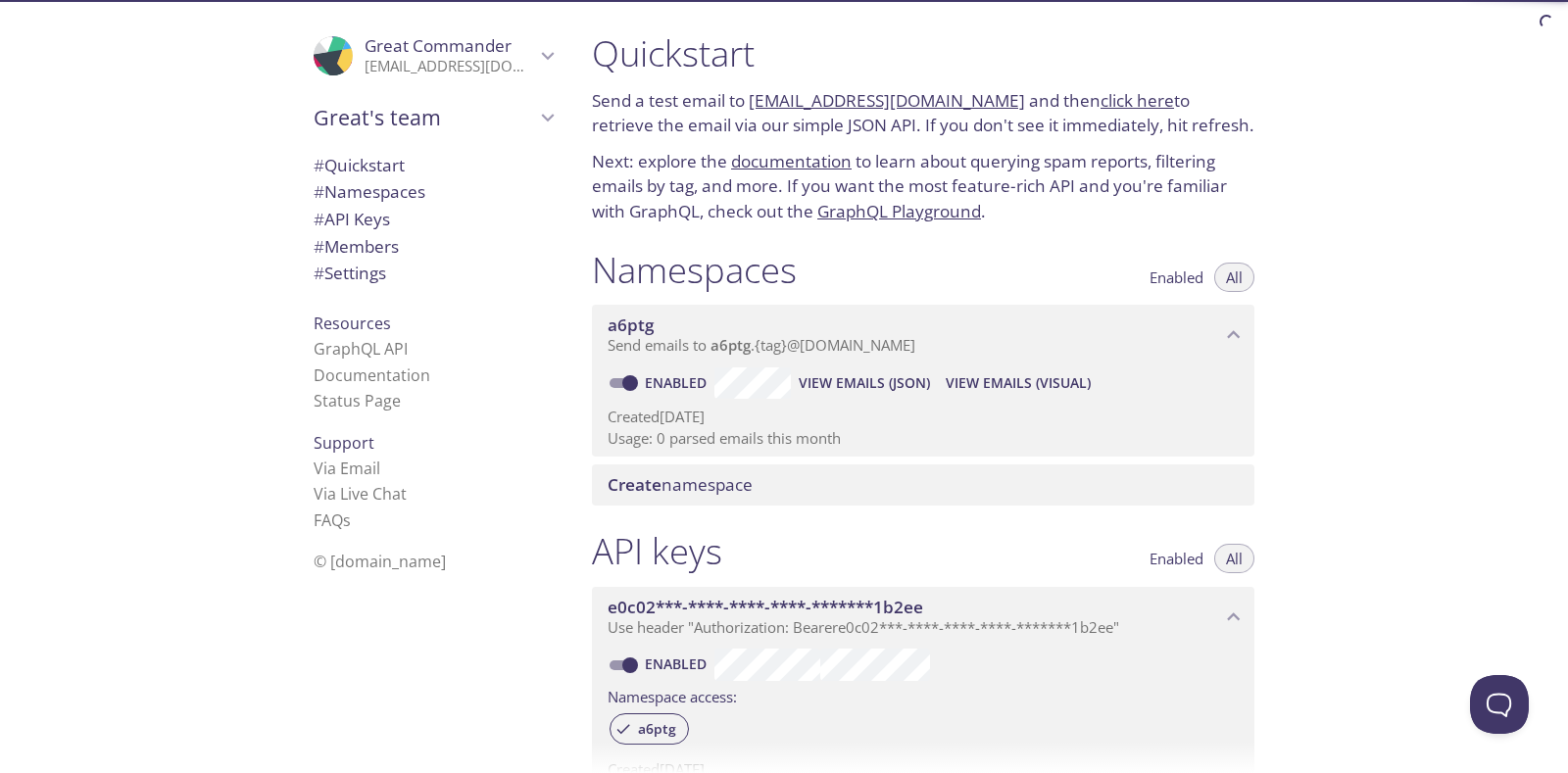
scroll to position [391, 0]
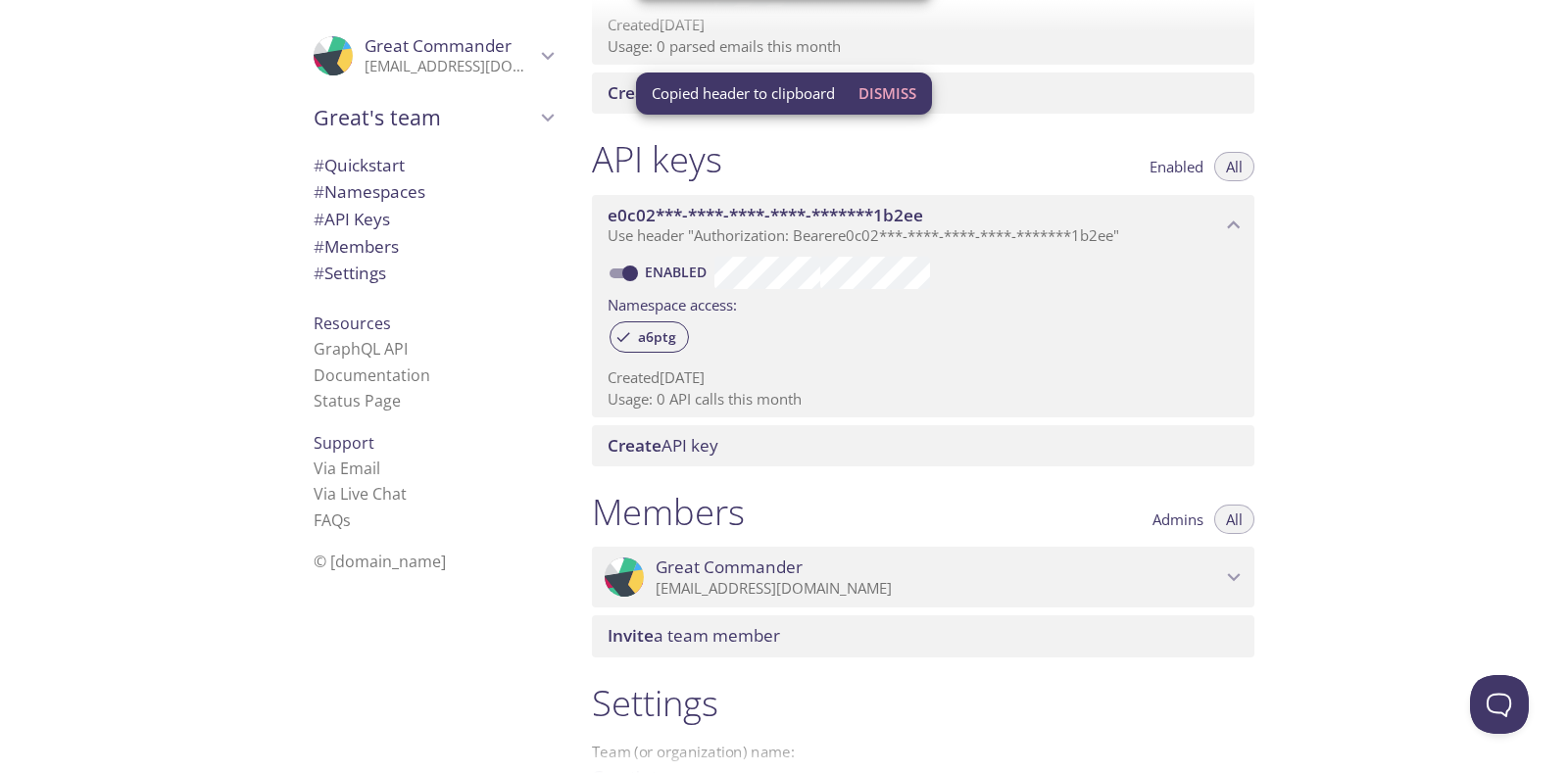
click at [1052, 220] on span "e0c02***-****-****-****-*******1b2ee" at bounding box center [913, 216] width 613 height 22
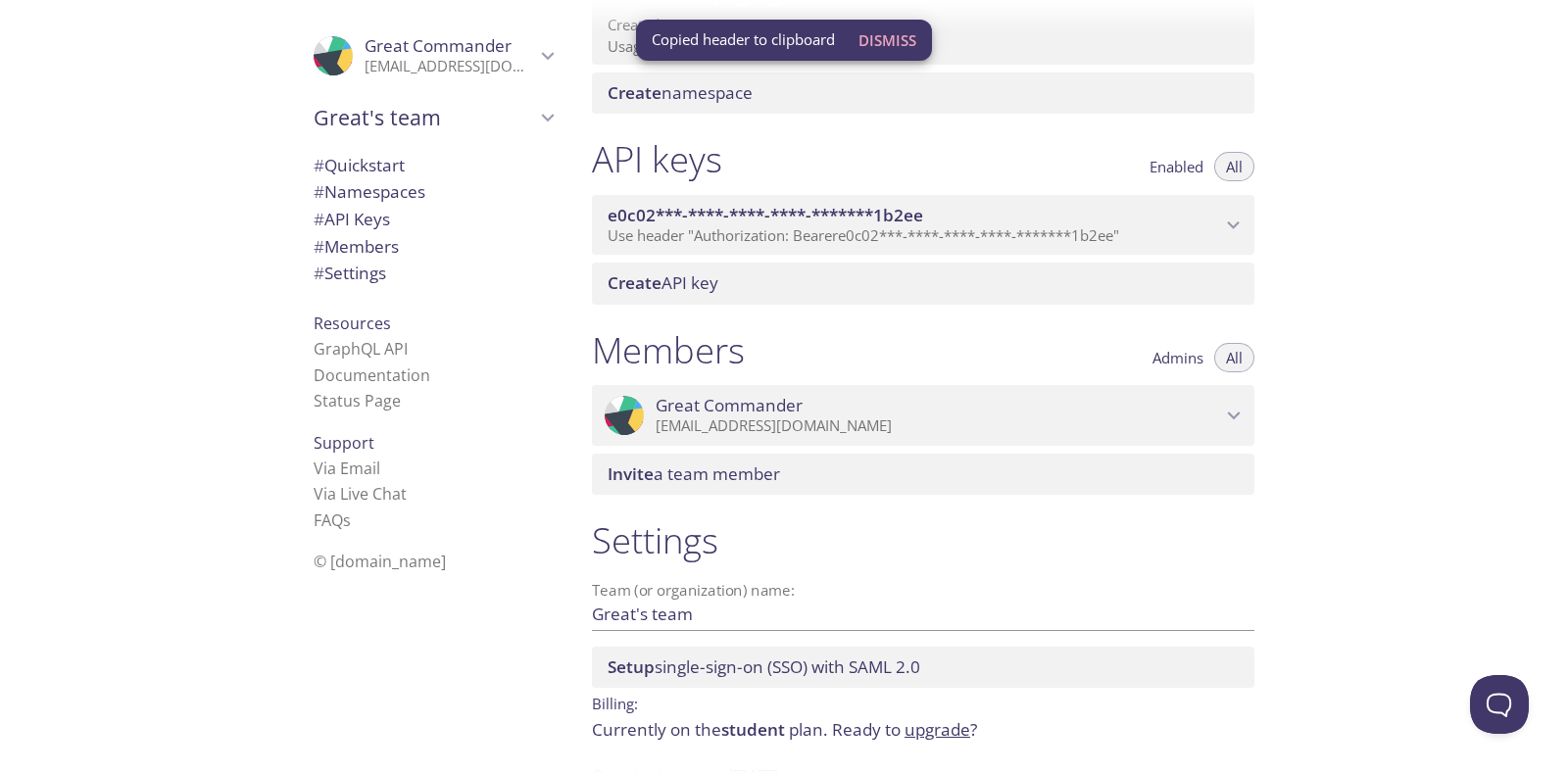
click at [1012, 226] on span "Use header "Authorization: Bearer e0c02***-****-****-****-*******1b2ee "" at bounding box center [862, 235] width 512 height 20
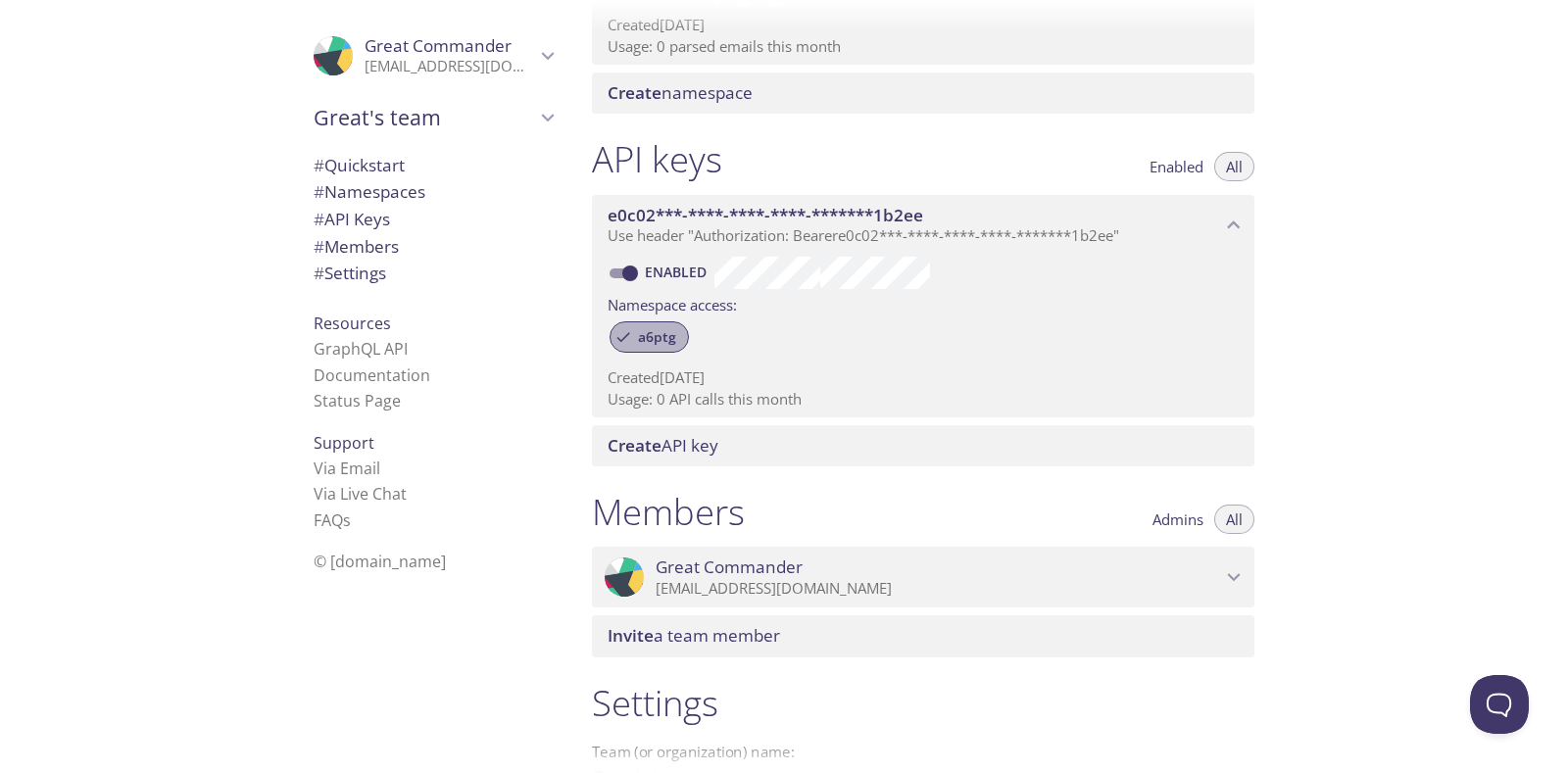
click at [662, 345] on span "a6ptg" at bounding box center [657, 337] width 62 height 18
click at [601, 341] on div "Enabled Namespace access: a6ptg Created [DATE] Usage: 0 API calls this month" at bounding box center [923, 336] width 663 height 163
click at [631, 339] on span "a6ptg" at bounding box center [657, 337] width 62 height 18
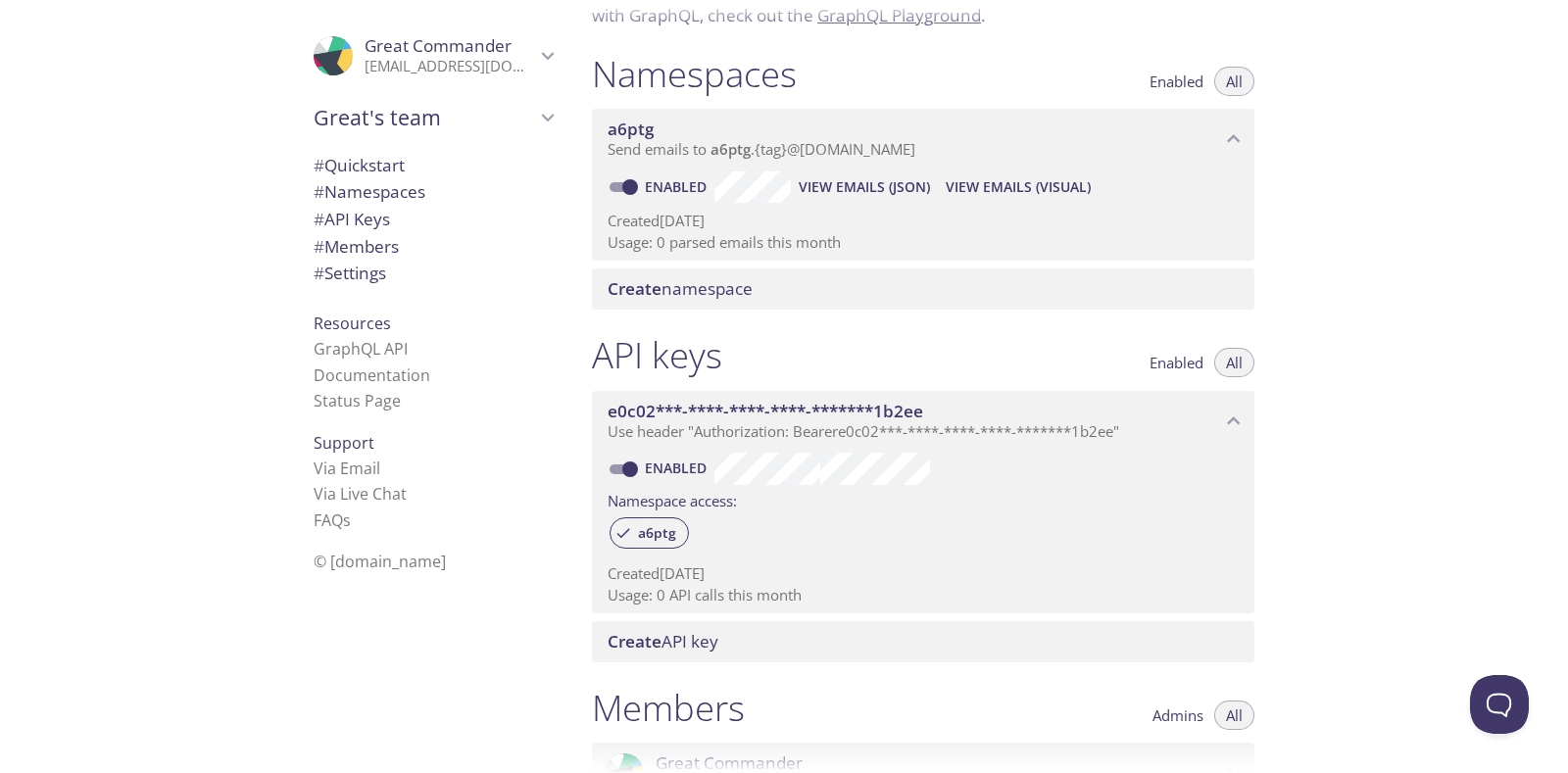
click at [351, 237] on span "# Members" at bounding box center [357, 246] width 85 height 23
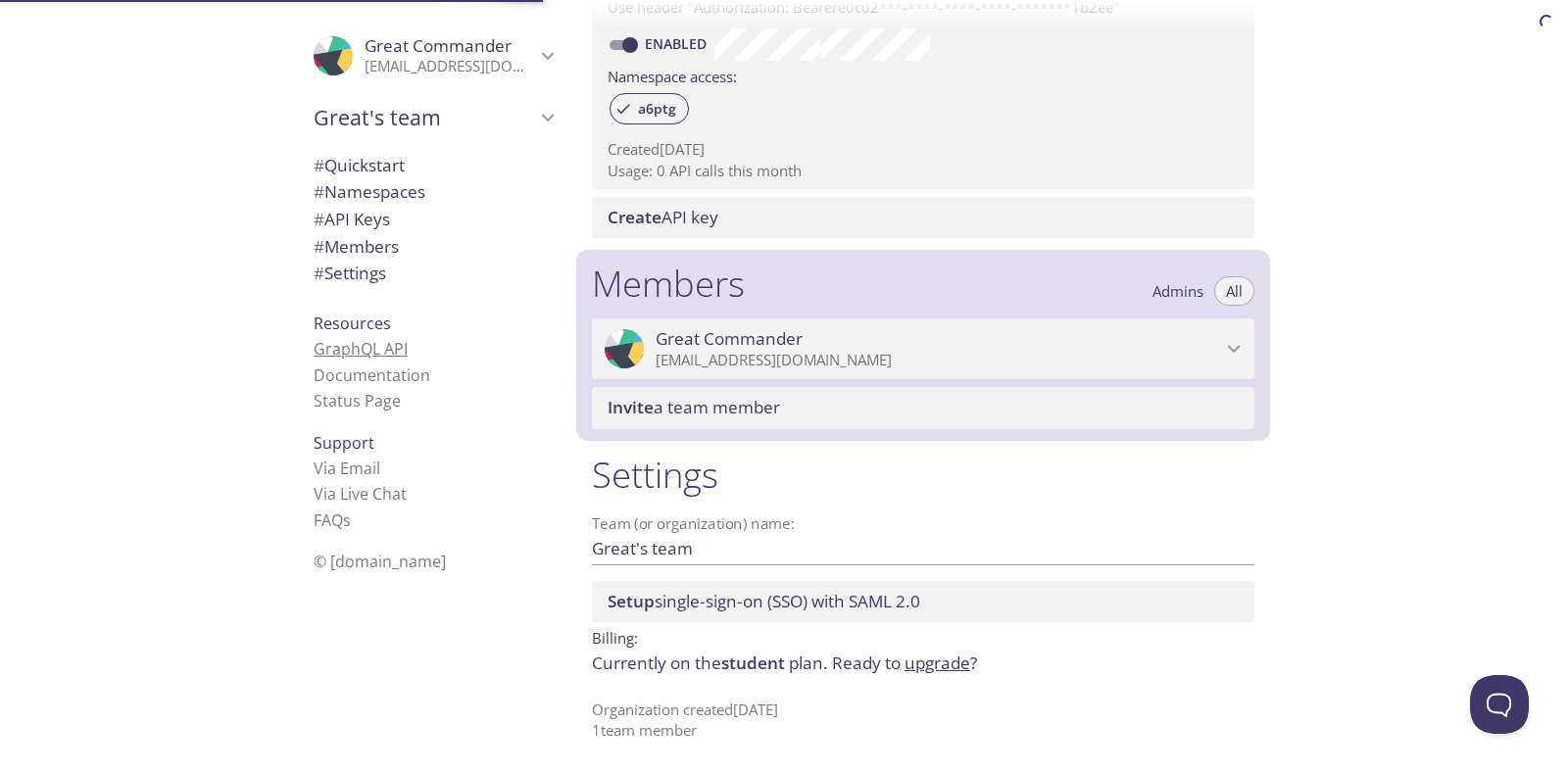
click at [317, 349] on link "GraphQL API" at bounding box center [361, 349] width 94 height 22
